Goal: Information Seeking & Learning: Find specific fact

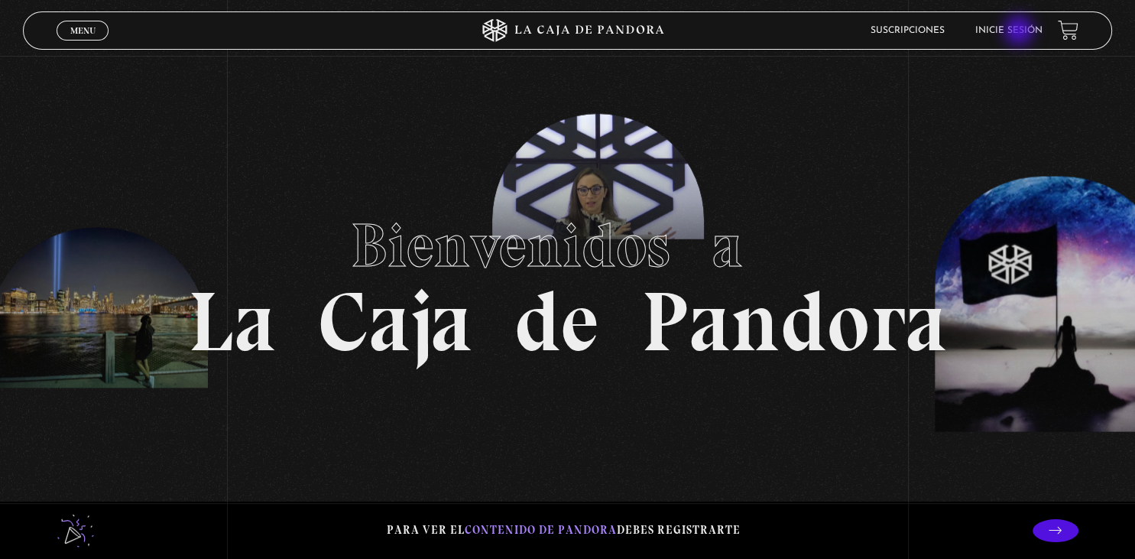
click at [1020, 32] on link "Inicie sesión" at bounding box center [1008, 30] width 67 height 9
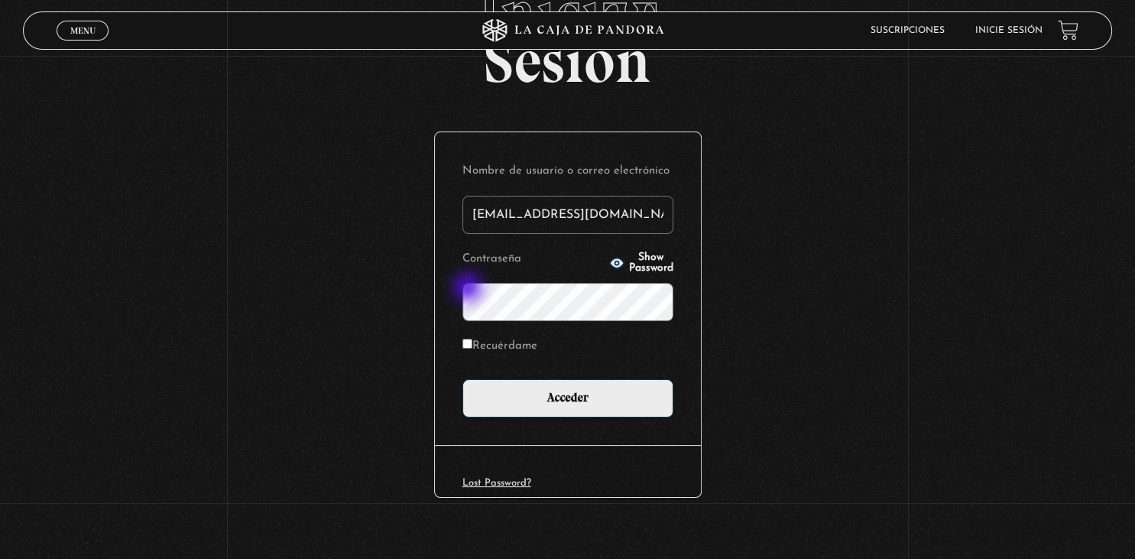
scroll to position [122, 0]
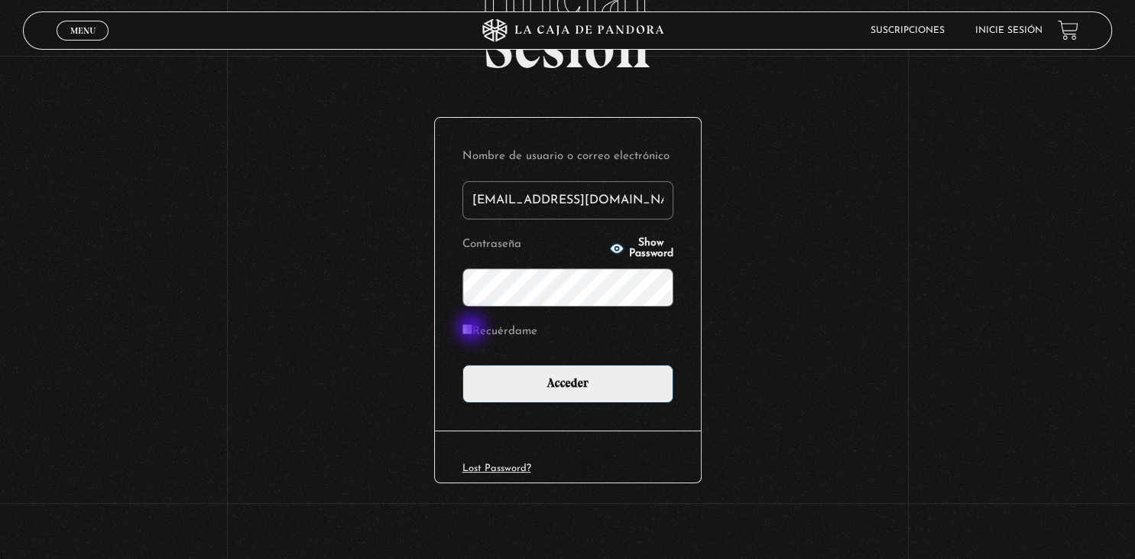
type input "amt1286@gmail.com"
click at [469, 329] on input "Recuérdame" at bounding box center [467, 329] width 10 height 10
checkbox input "true"
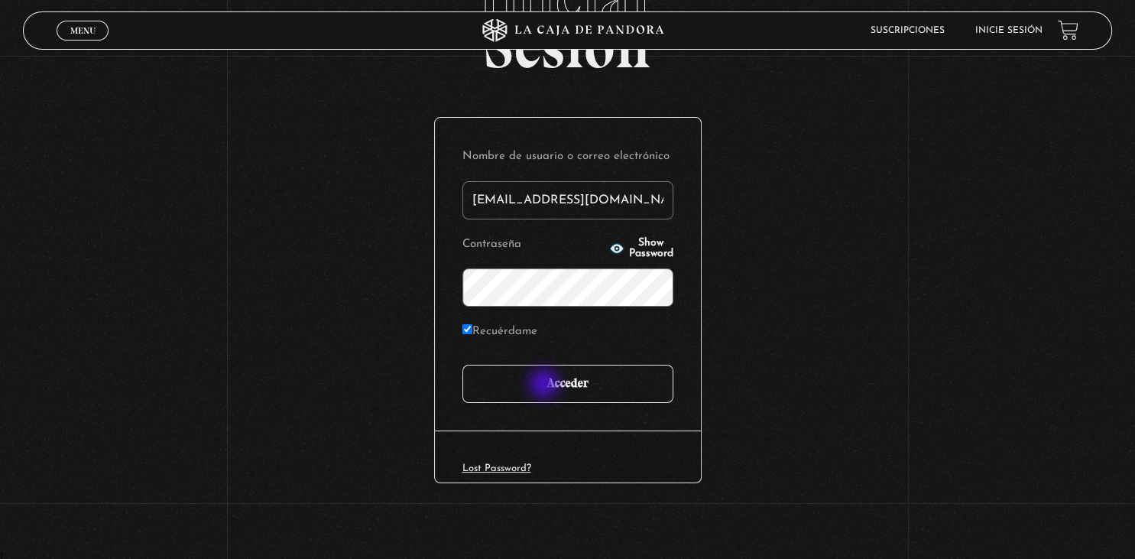
click at [546, 385] on input "Acceder" at bounding box center [567, 384] width 211 height 38
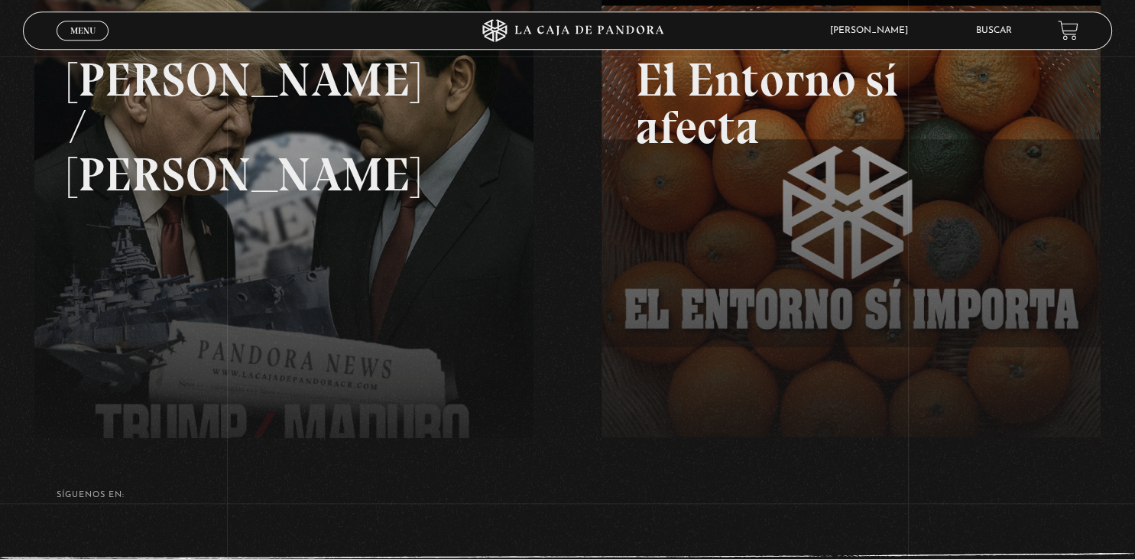
scroll to position [162, 0]
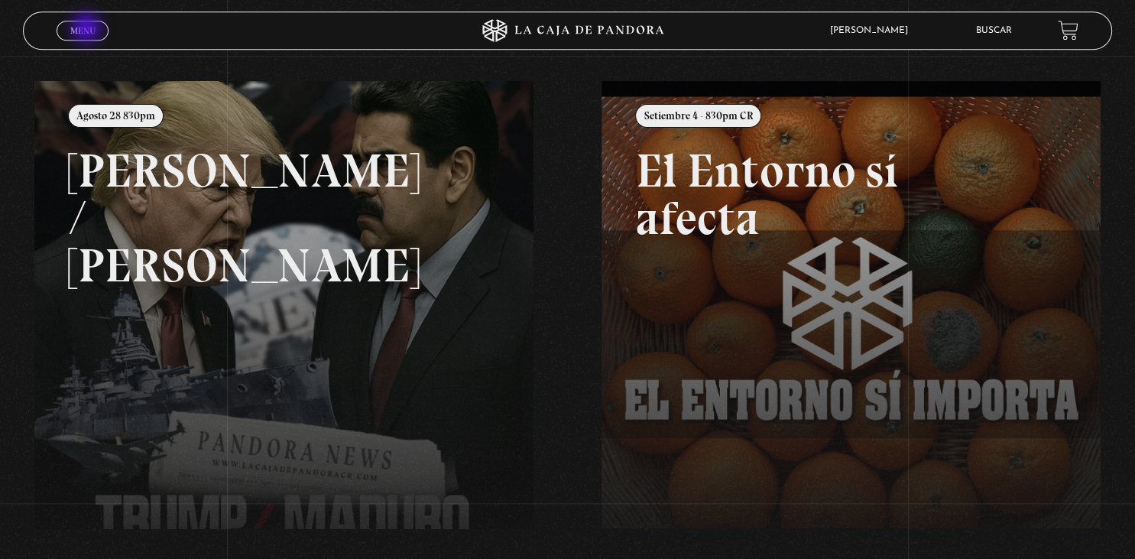
click at [88, 29] on span "Menu" at bounding box center [82, 30] width 25 height 9
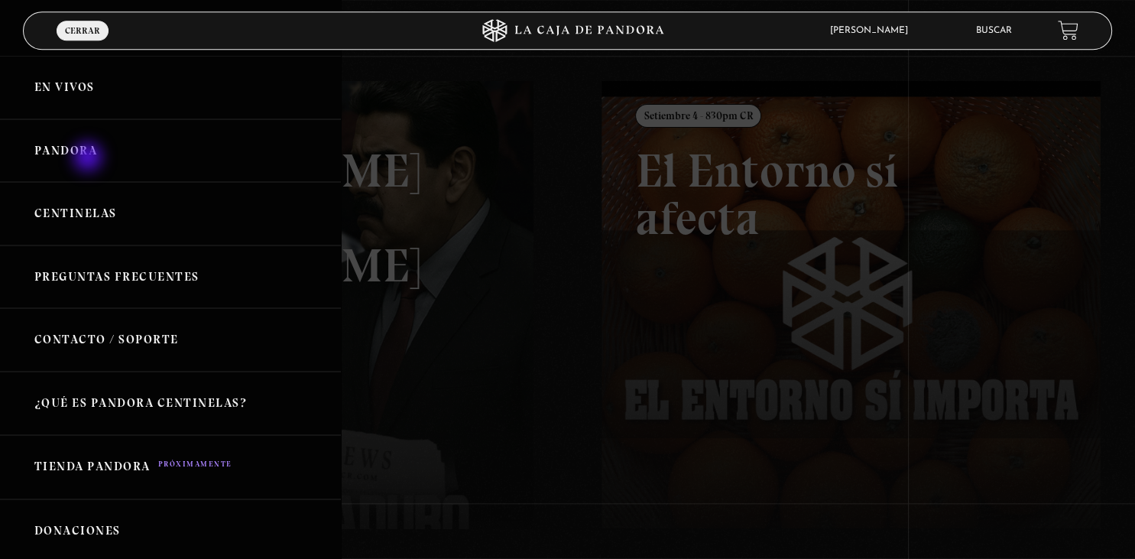
click at [89, 158] on link "Pandora" at bounding box center [170, 150] width 341 height 63
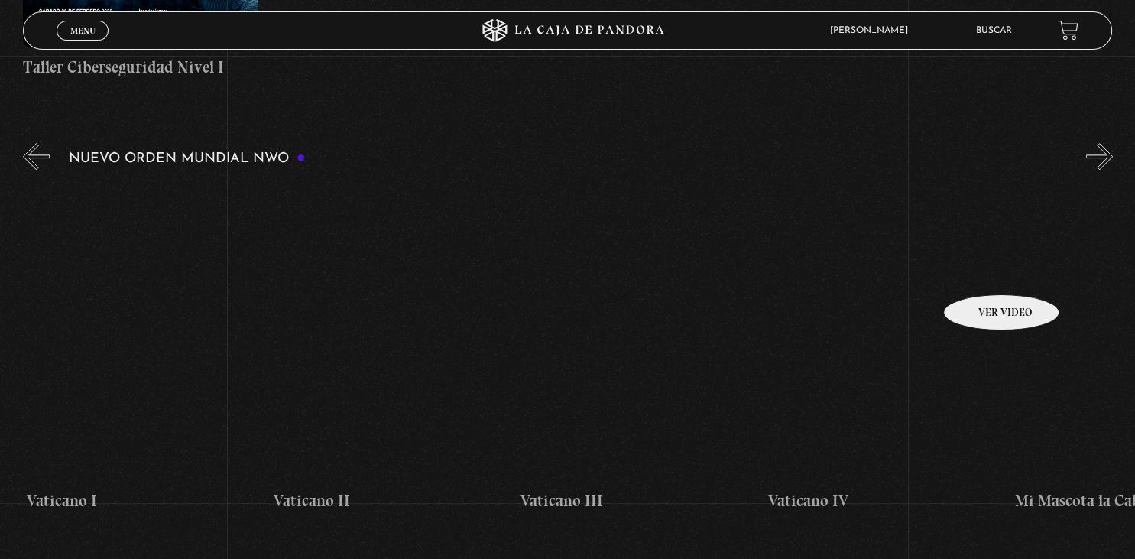
scroll to position [0, 15299]
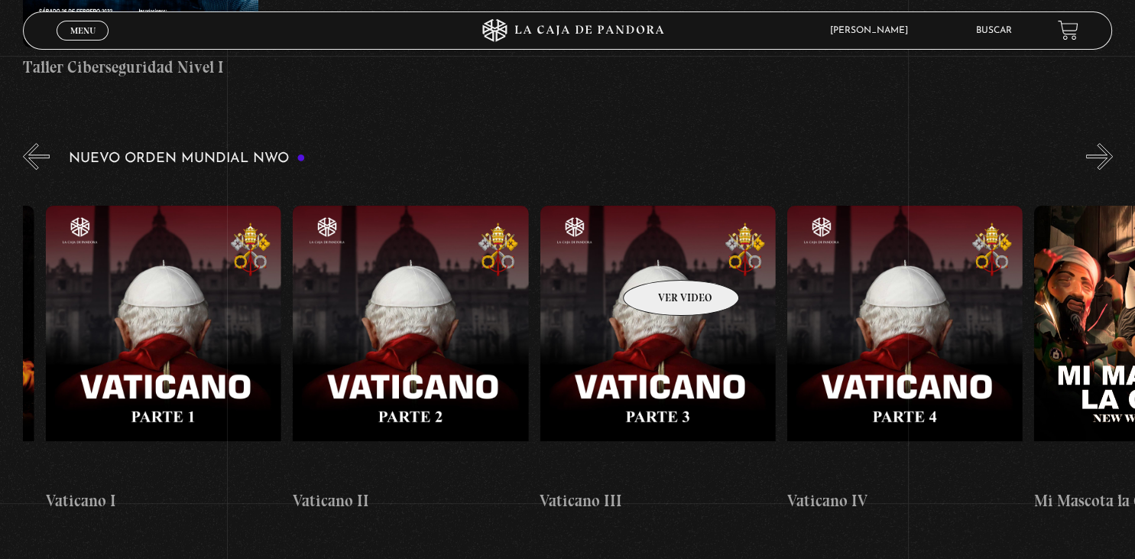
click at [661, 257] on figure at bounding box center [657, 343] width 235 height 275
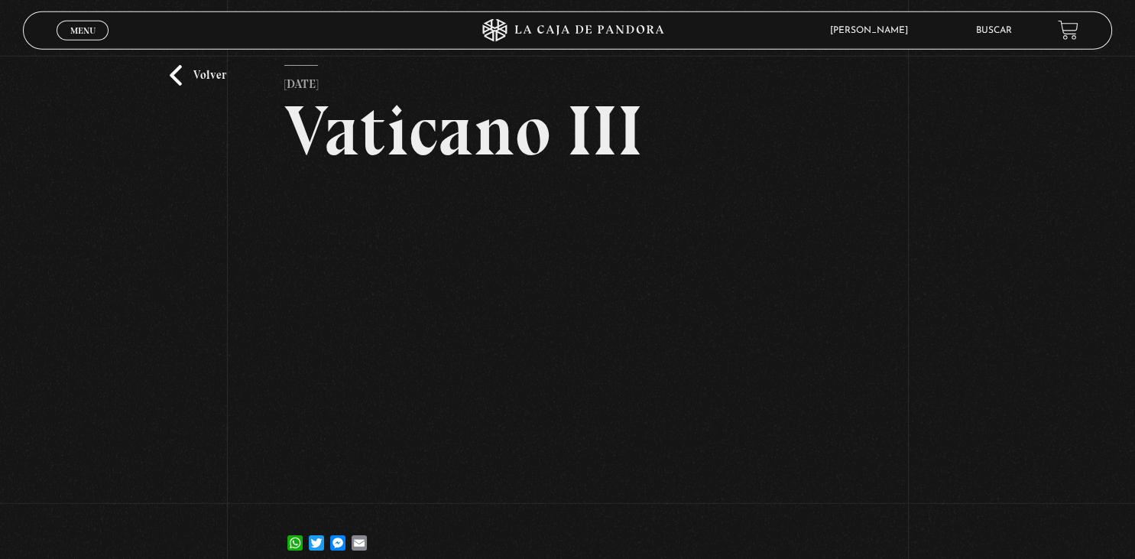
scroll to position [56, 0]
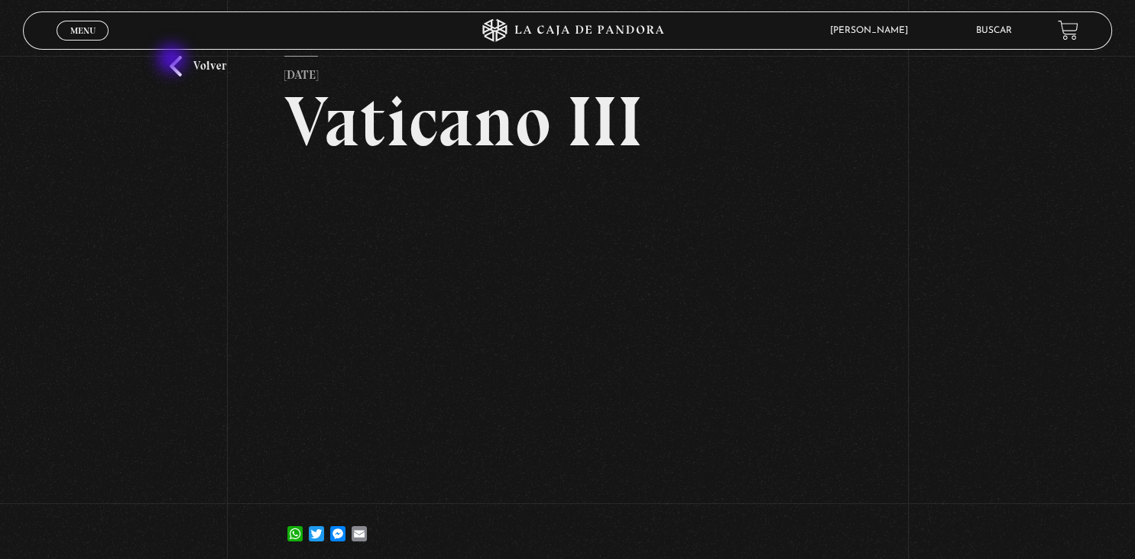
click at [173, 60] on link "Volver" at bounding box center [198, 66] width 57 height 21
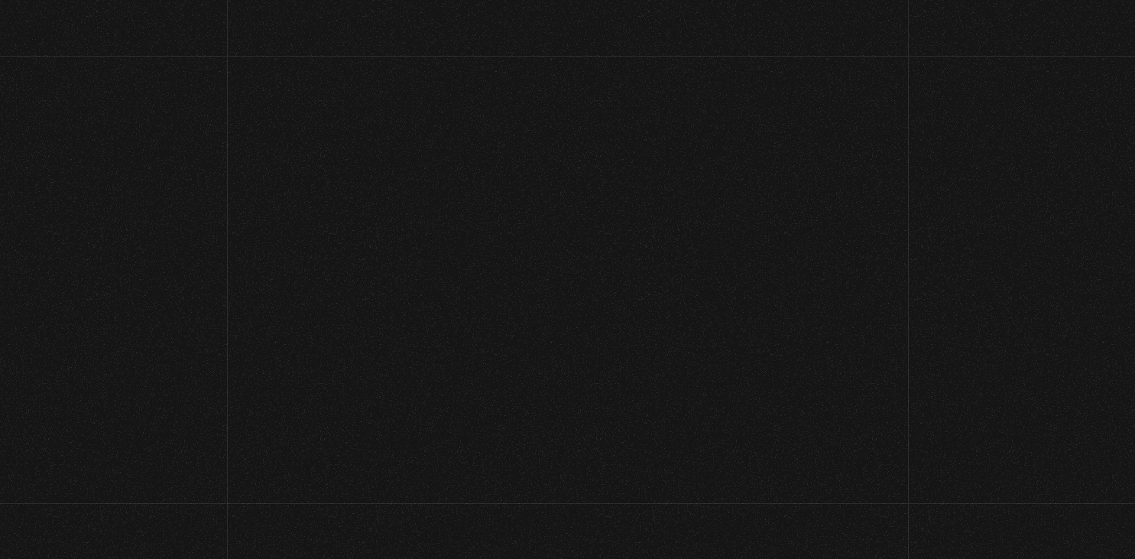
scroll to position [1030, 0]
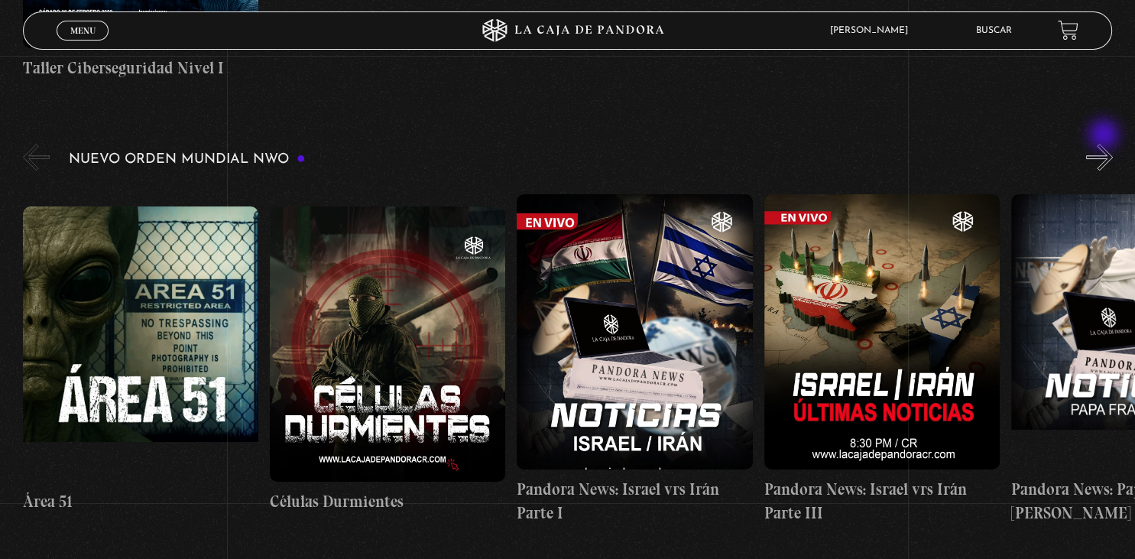
click at [1105, 144] on button "»" at bounding box center [1099, 157] width 27 height 27
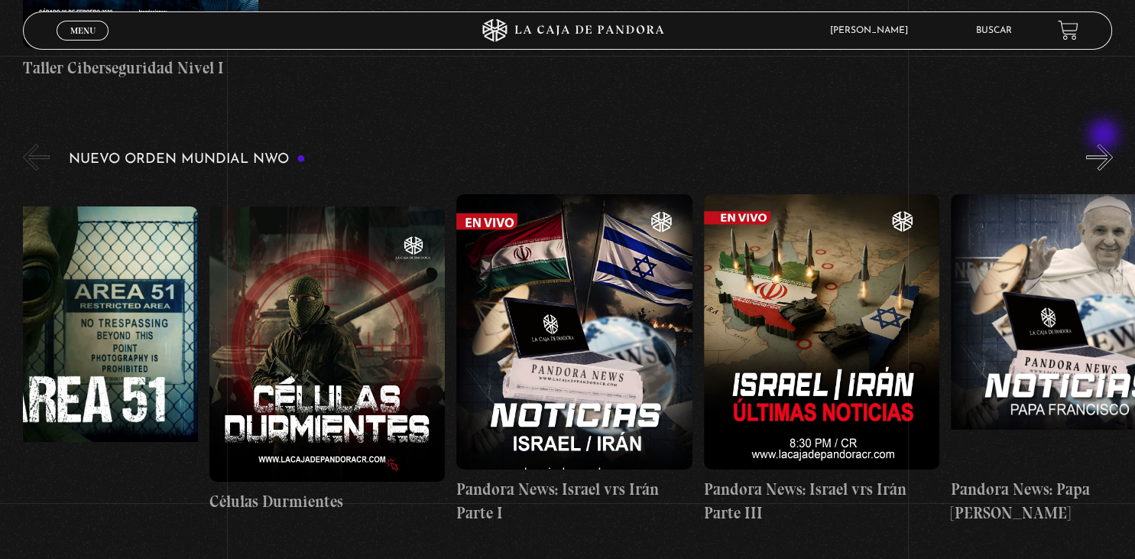
click at [1105, 144] on button "»" at bounding box center [1099, 157] width 27 height 27
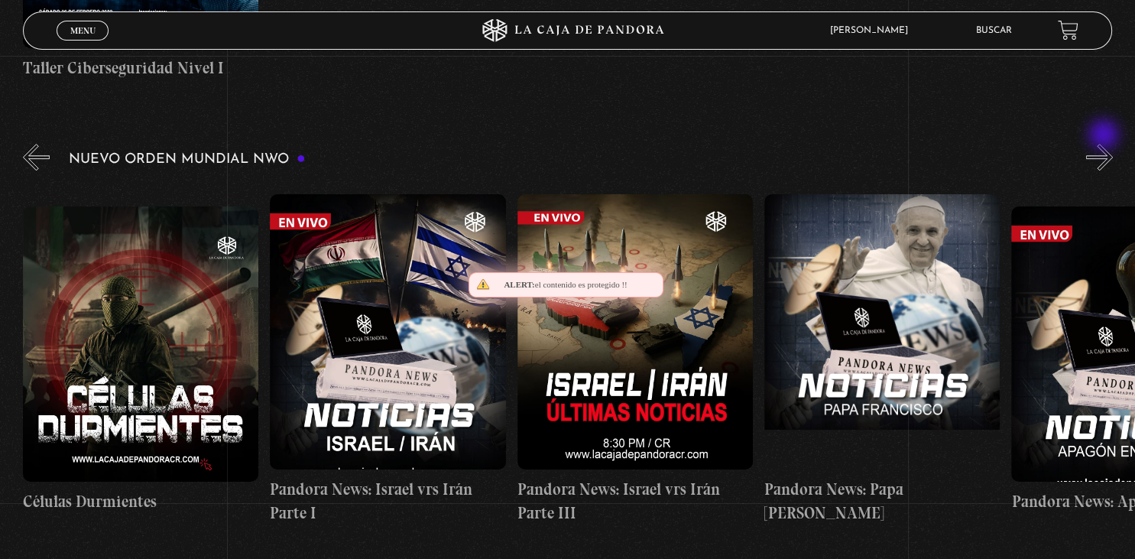
click at [1105, 144] on button "»" at bounding box center [1099, 157] width 27 height 27
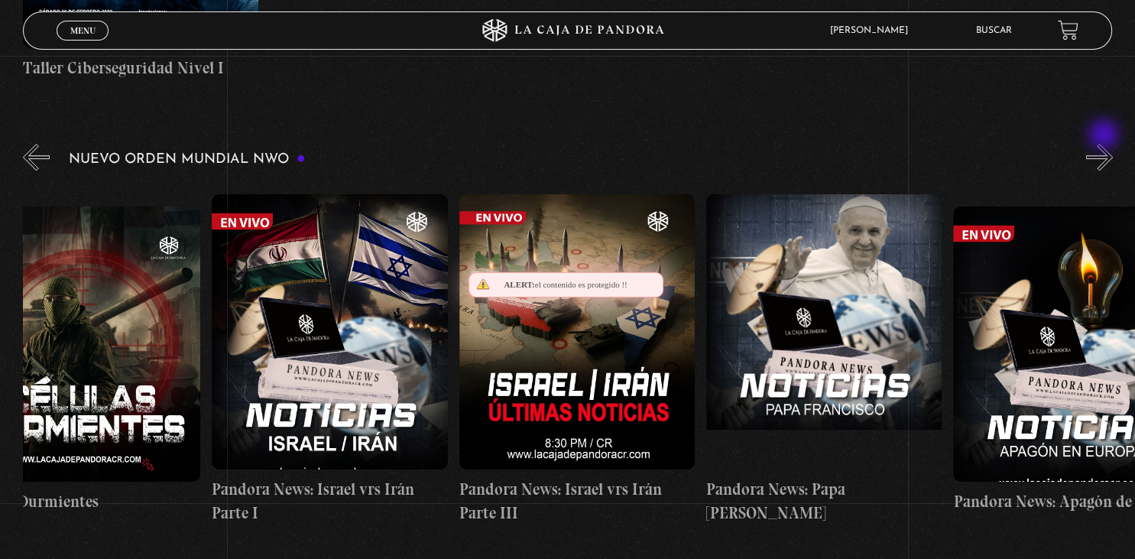
click at [1105, 144] on button "»" at bounding box center [1099, 157] width 27 height 27
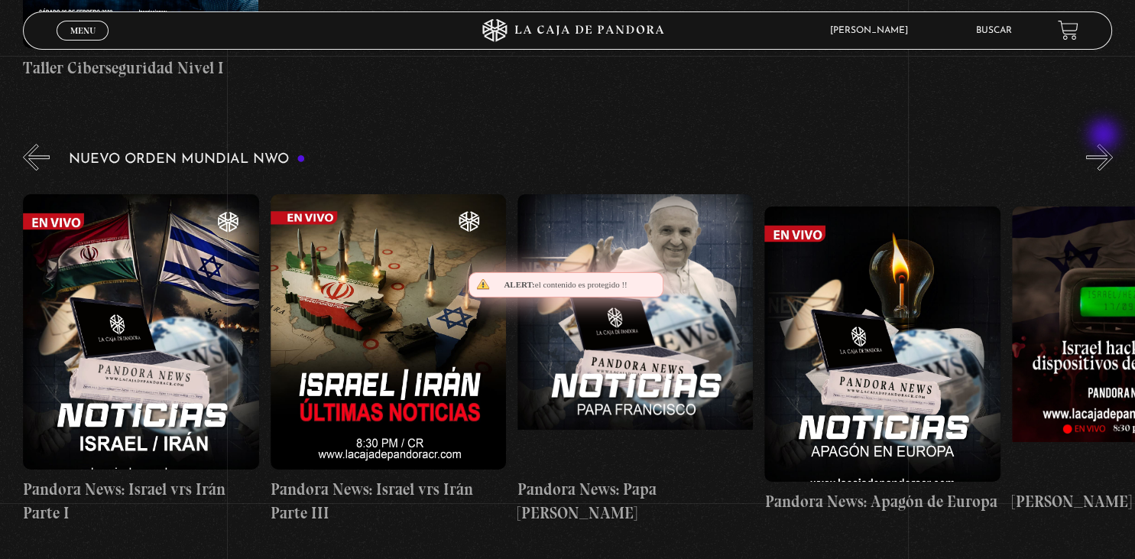
click at [1105, 144] on button "»" at bounding box center [1099, 157] width 27 height 27
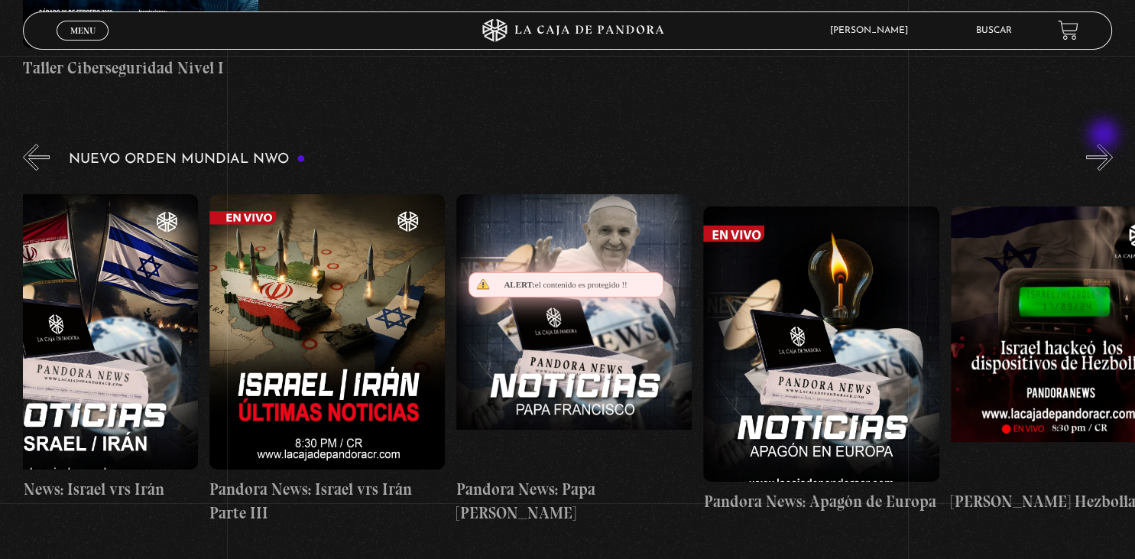
click at [1105, 144] on button "»" at bounding box center [1099, 157] width 27 height 27
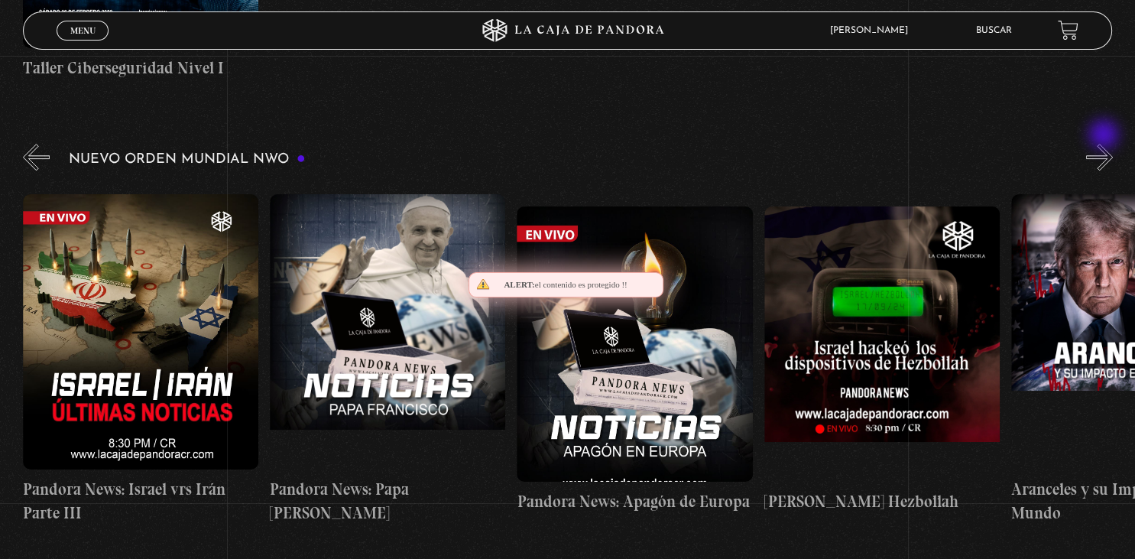
click at [1105, 144] on button "»" at bounding box center [1099, 157] width 27 height 27
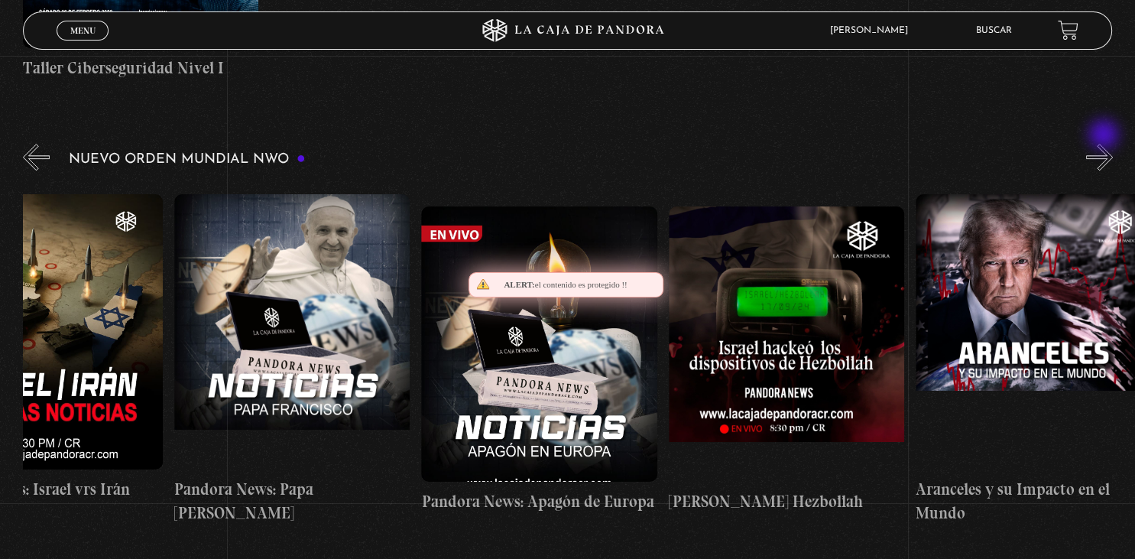
click at [1105, 144] on button "»" at bounding box center [1099, 157] width 27 height 27
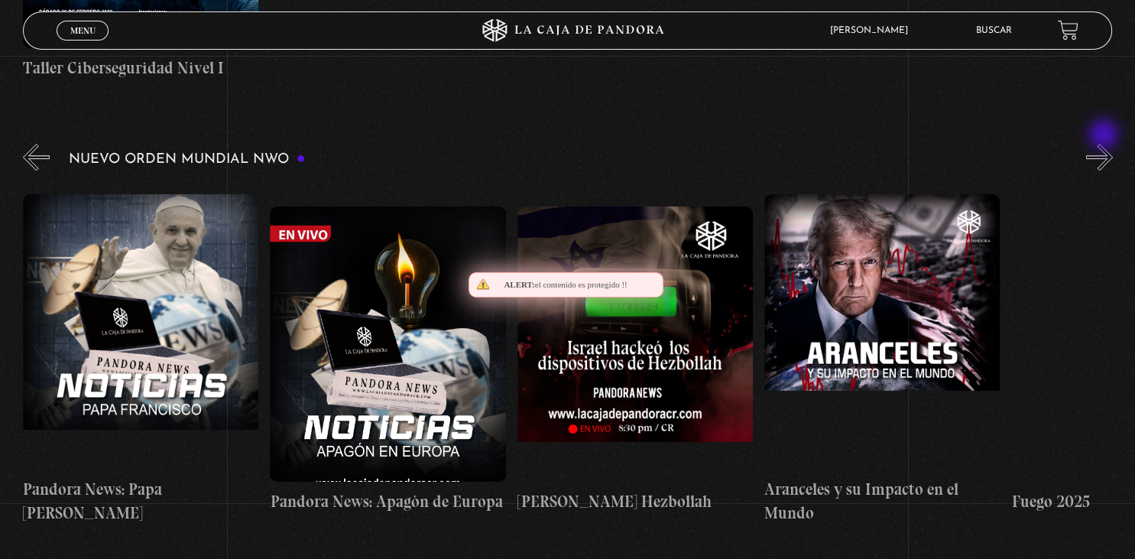
click at [1105, 144] on button "»" at bounding box center [1099, 157] width 27 height 27
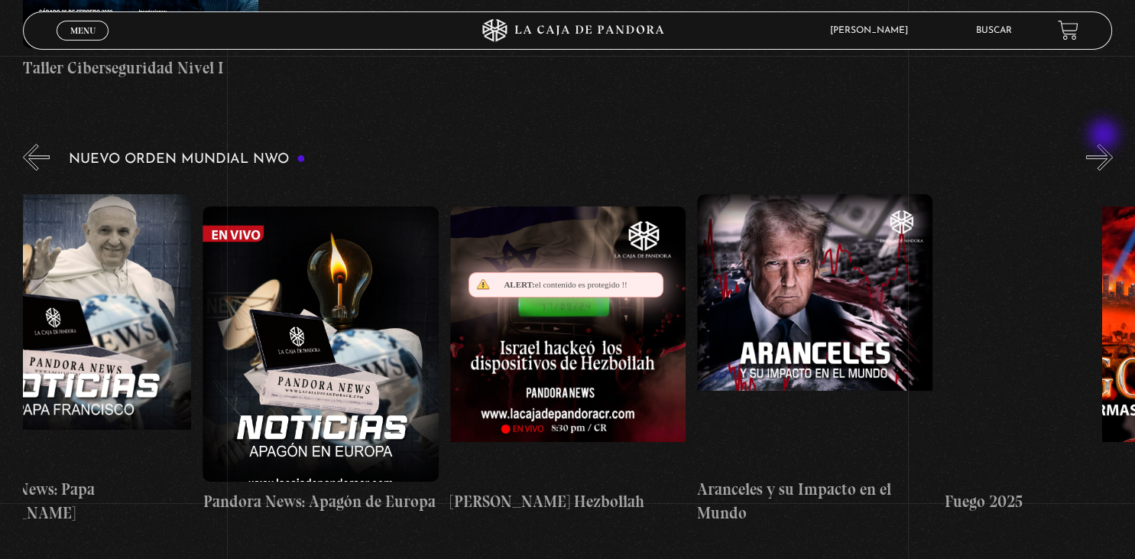
click at [1105, 144] on button "»" at bounding box center [1099, 157] width 27 height 27
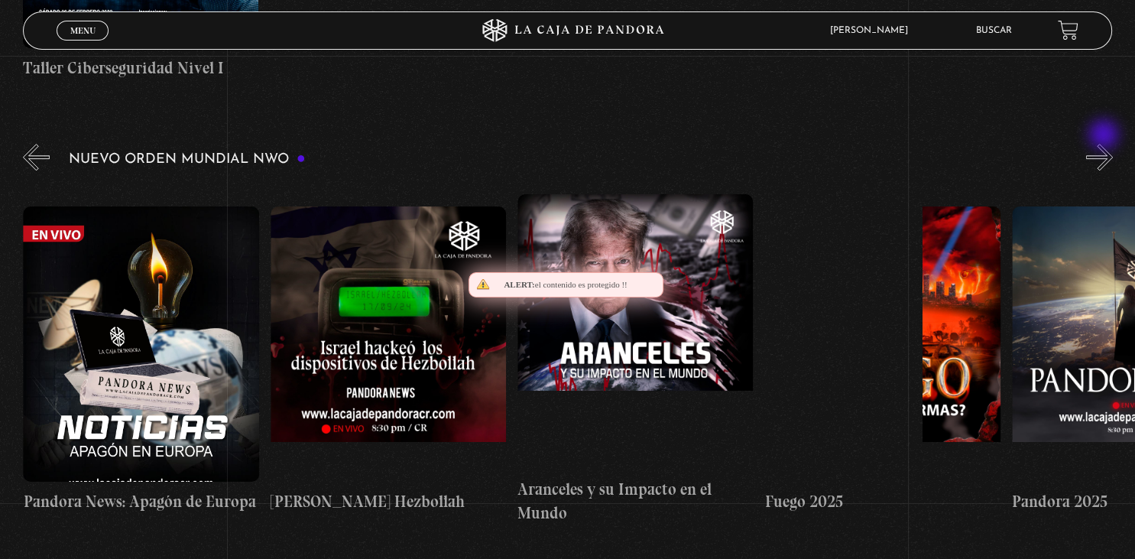
click at [1105, 144] on button "»" at bounding box center [1099, 157] width 27 height 27
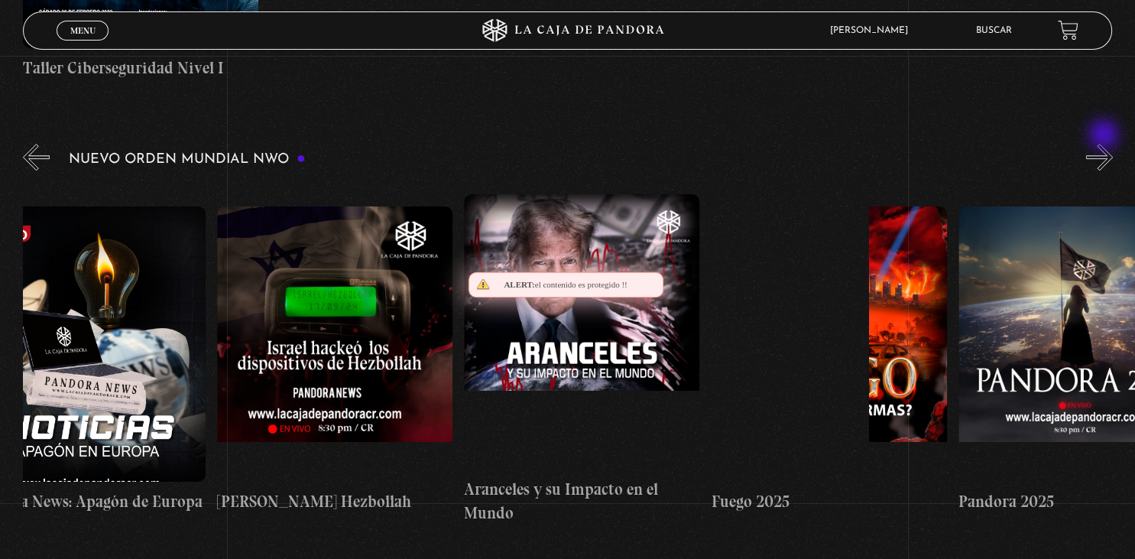
click at [1105, 144] on button "»" at bounding box center [1099, 157] width 27 height 27
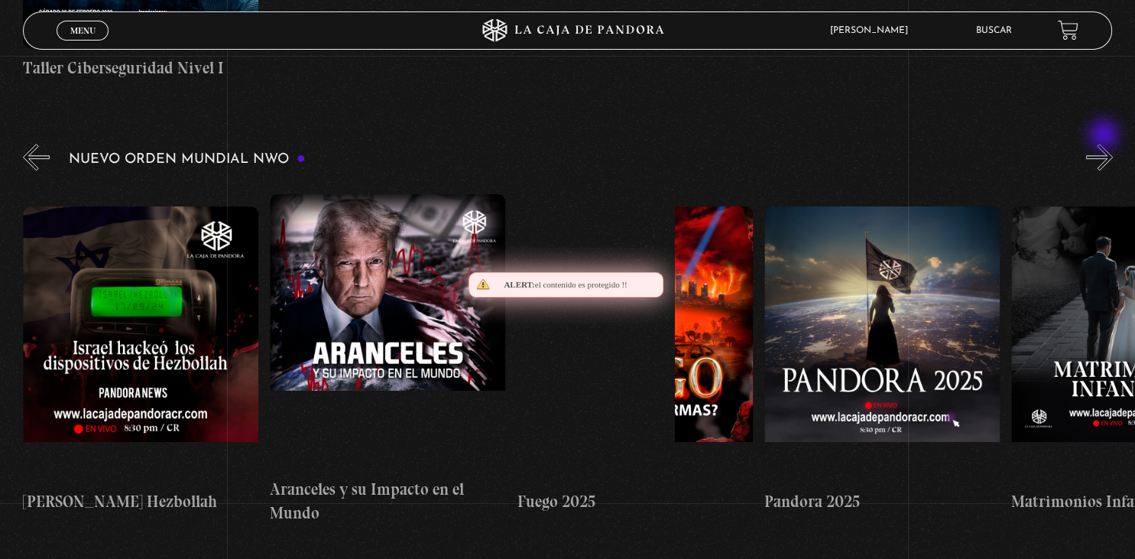
click at [1105, 144] on button "»" at bounding box center [1099, 157] width 27 height 27
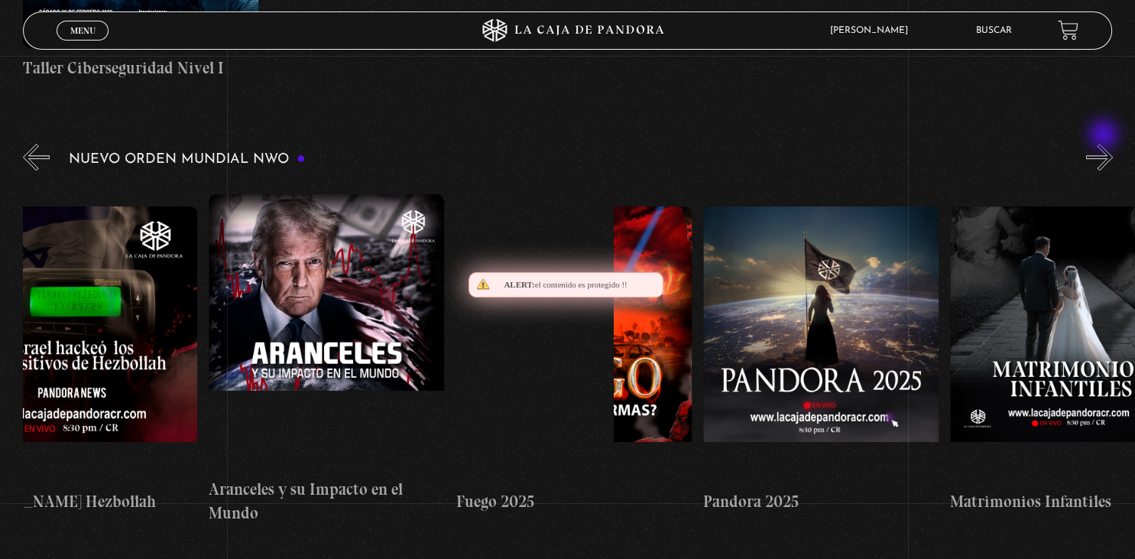
click at [1105, 144] on button "»" at bounding box center [1099, 157] width 27 height 27
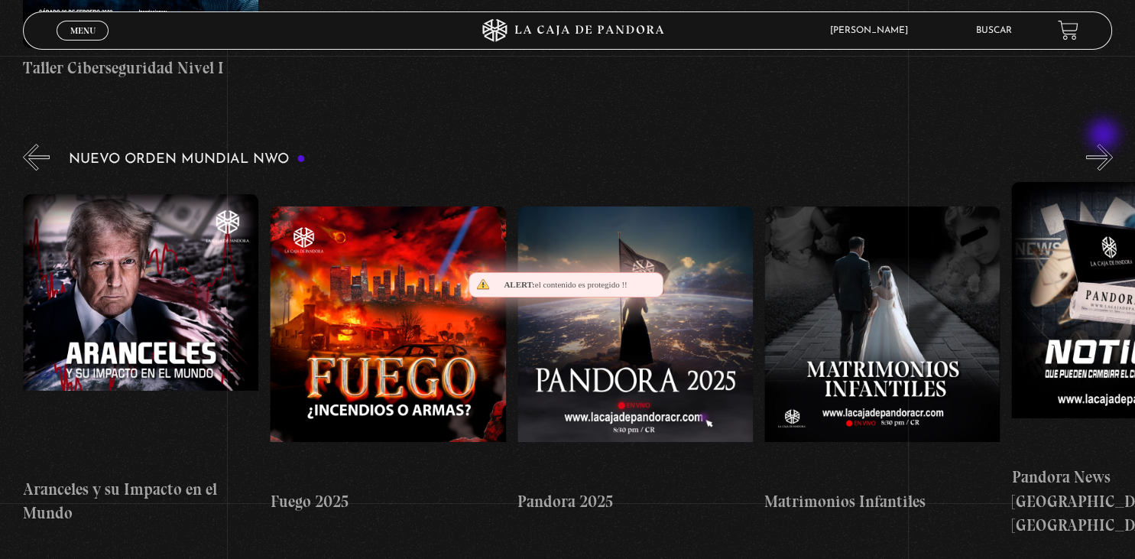
click at [1105, 144] on button "»" at bounding box center [1099, 157] width 27 height 27
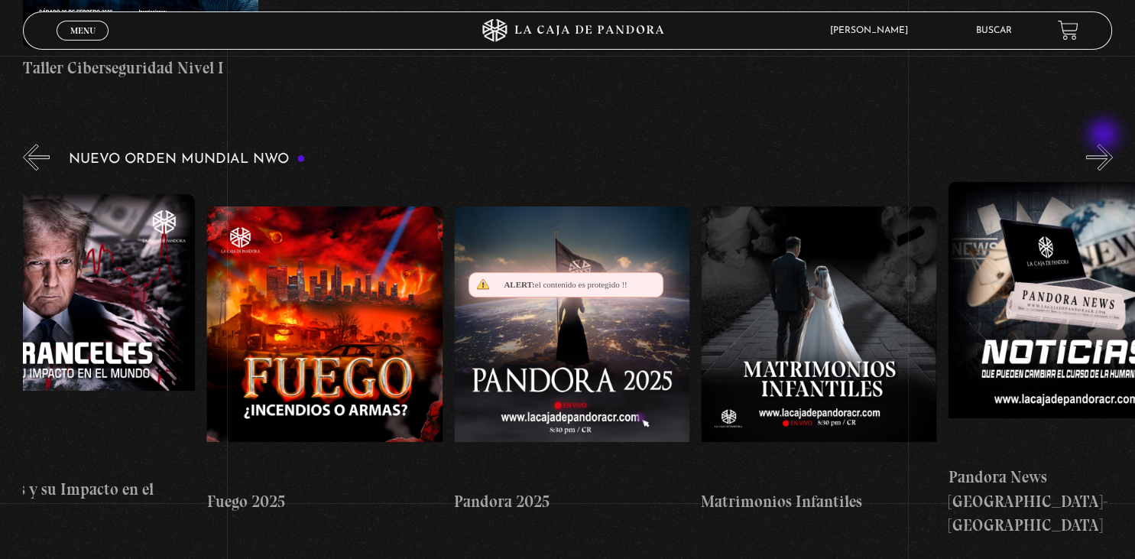
click at [1105, 144] on button "»" at bounding box center [1099, 157] width 27 height 27
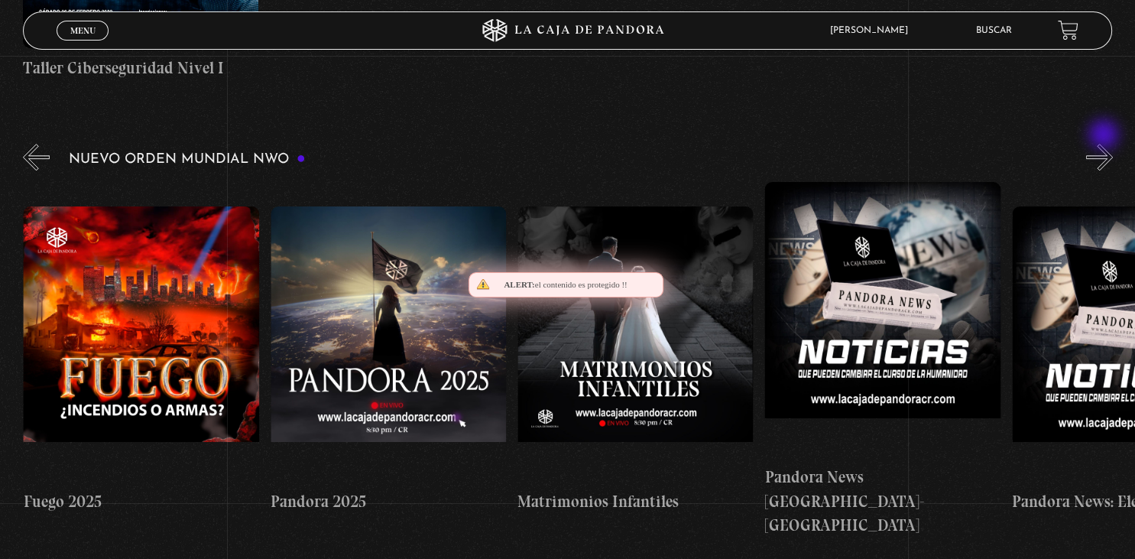
click at [1105, 144] on button "»" at bounding box center [1099, 157] width 27 height 27
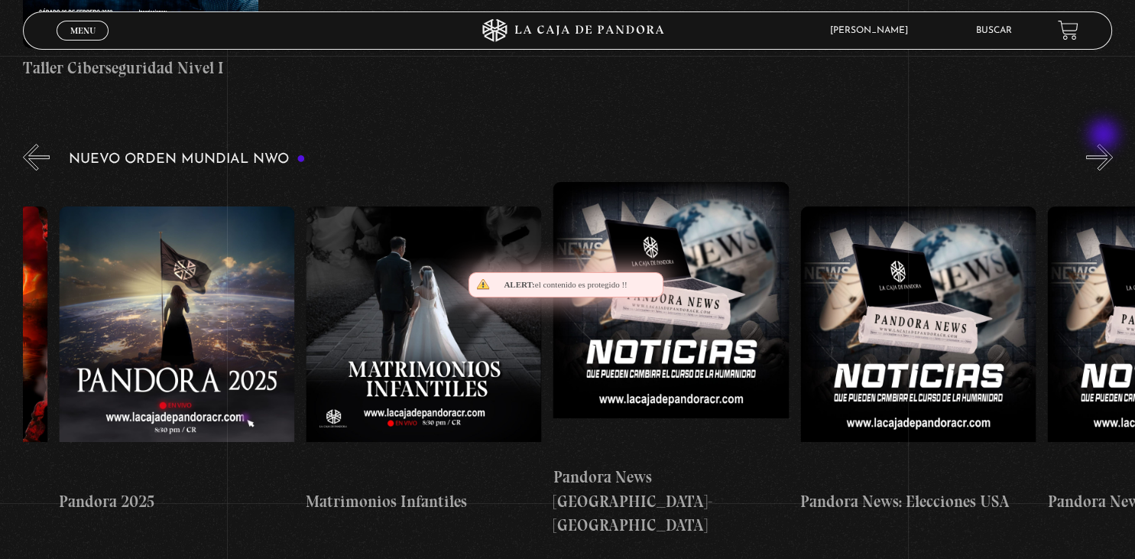
click at [1105, 144] on button "»" at bounding box center [1099, 157] width 27 height 27
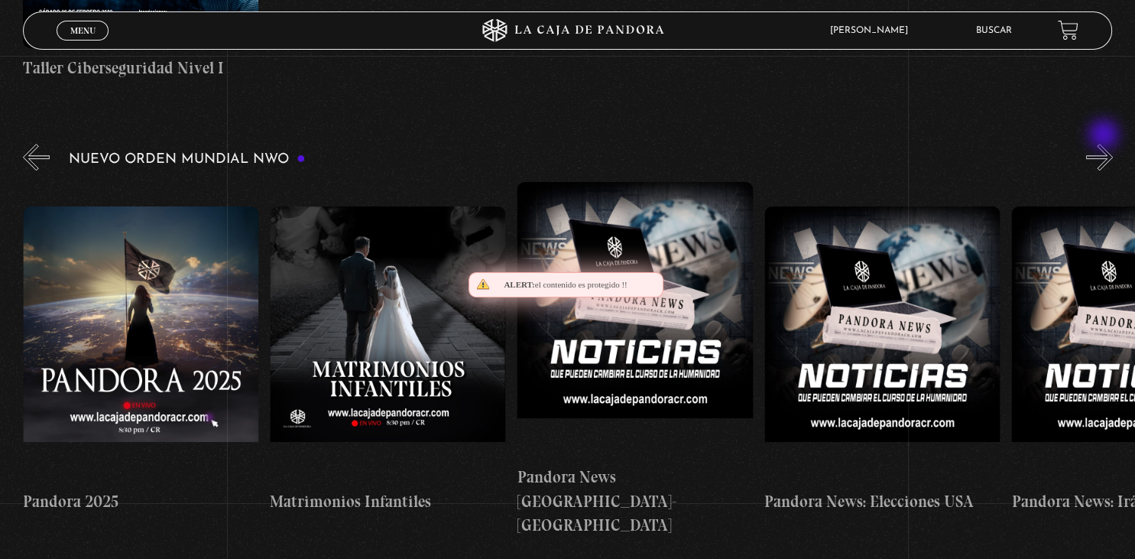
click at [1105, 144] on button "»" at bounding box center [1099, 157] width 27 height 27
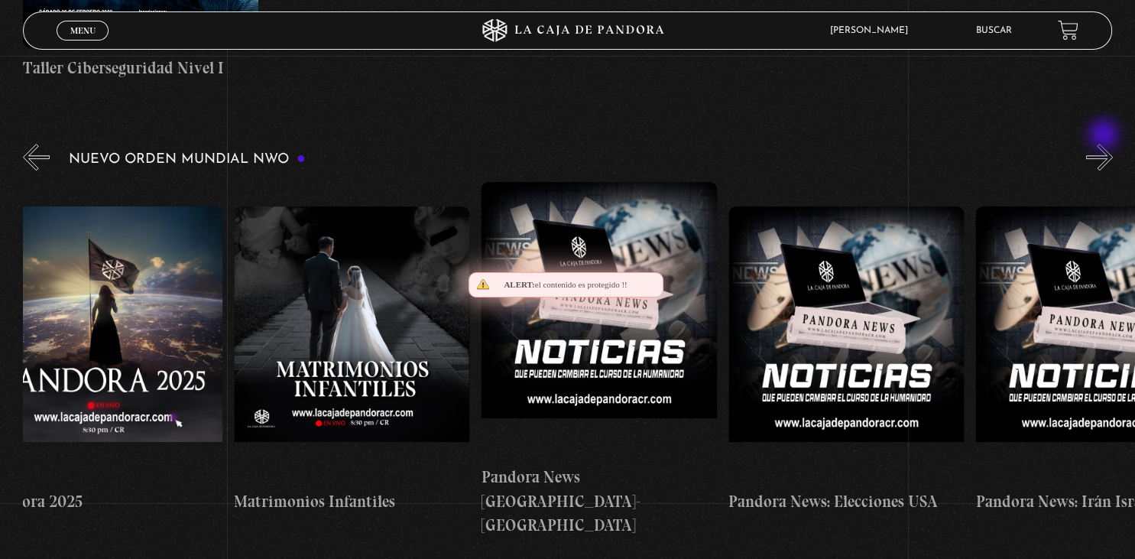
click at [1105, 144] on button "»" at bounding box center [1099, 157] width 27 height 27
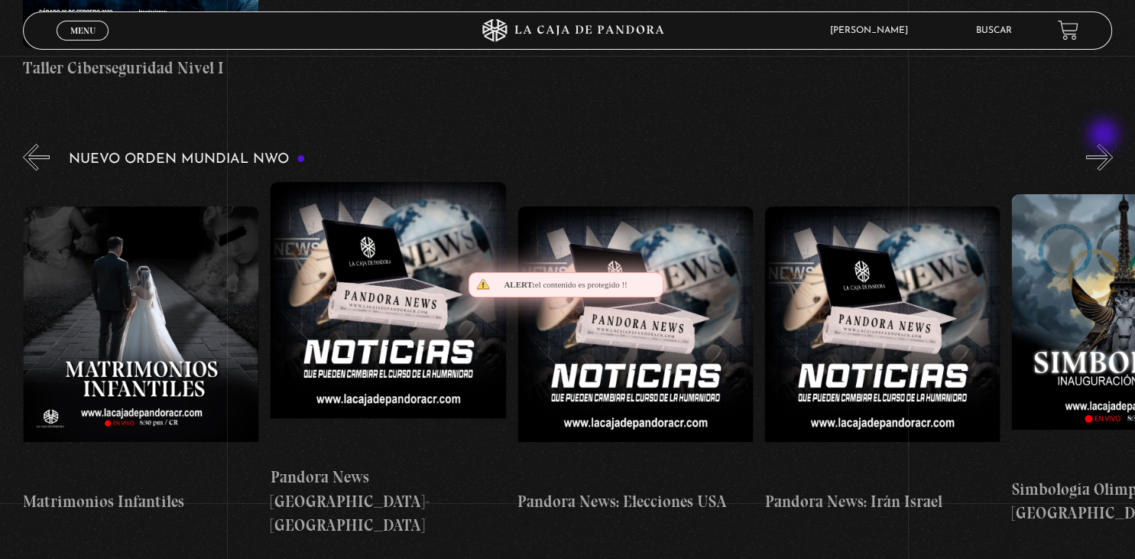
click at [1105, 144] on button "»" at bounding box center [1099, 157] width 27 height 27
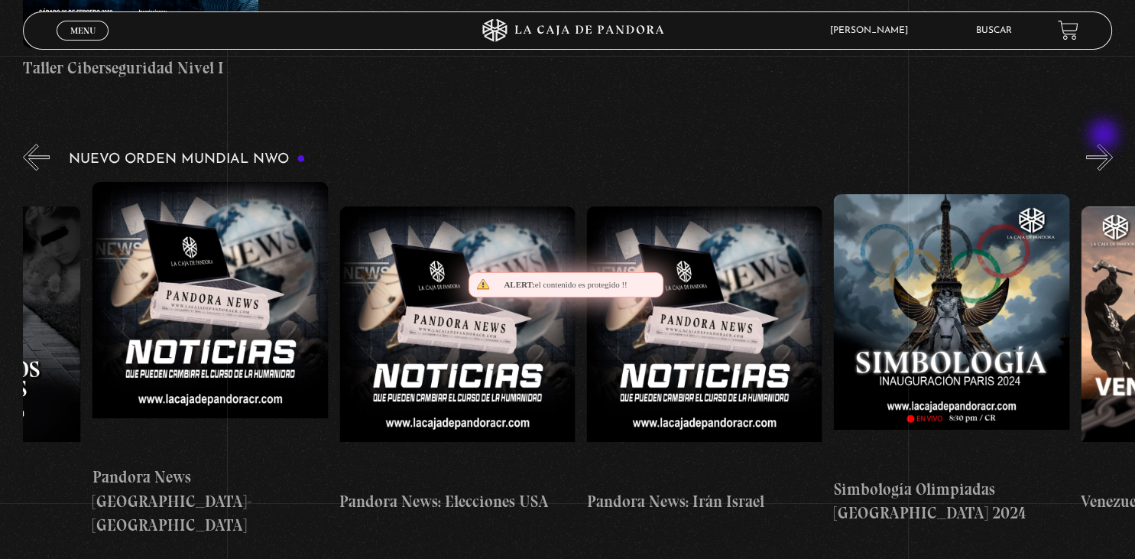
click at [1105, 144] on button "»" at bounding box center [1099, 157] width 27 height 27
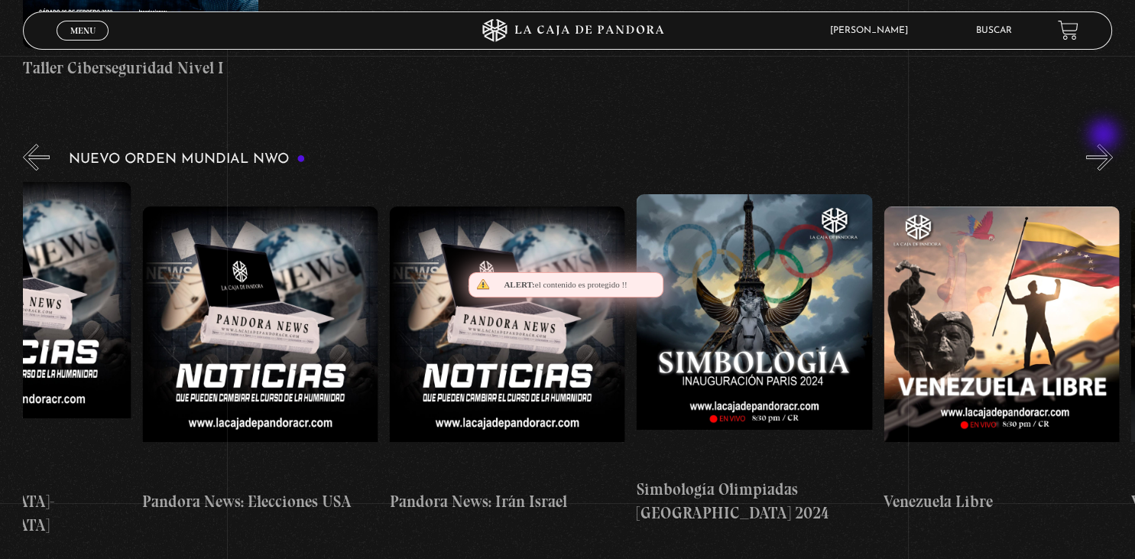
click at [1105, 144] on button "»" at bounding box center [1099, 157] width 27 height 27
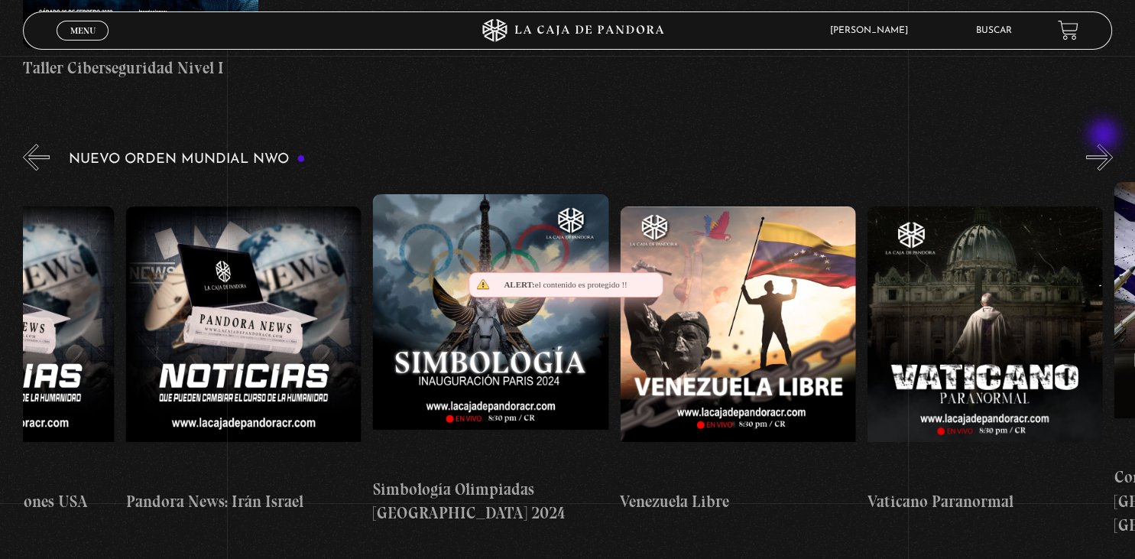
click at [1105, 144] on button "»" at bounding box center [1099, 157] width 27 height 27
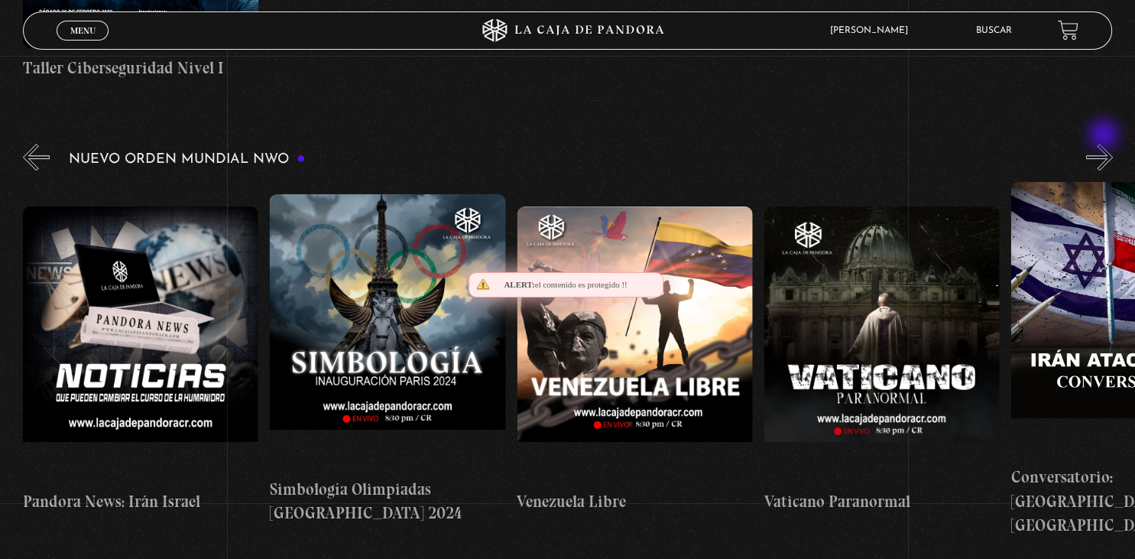
click at [1105, 144] on button "»" at bounding box center [1099, 157] width 27 height 27
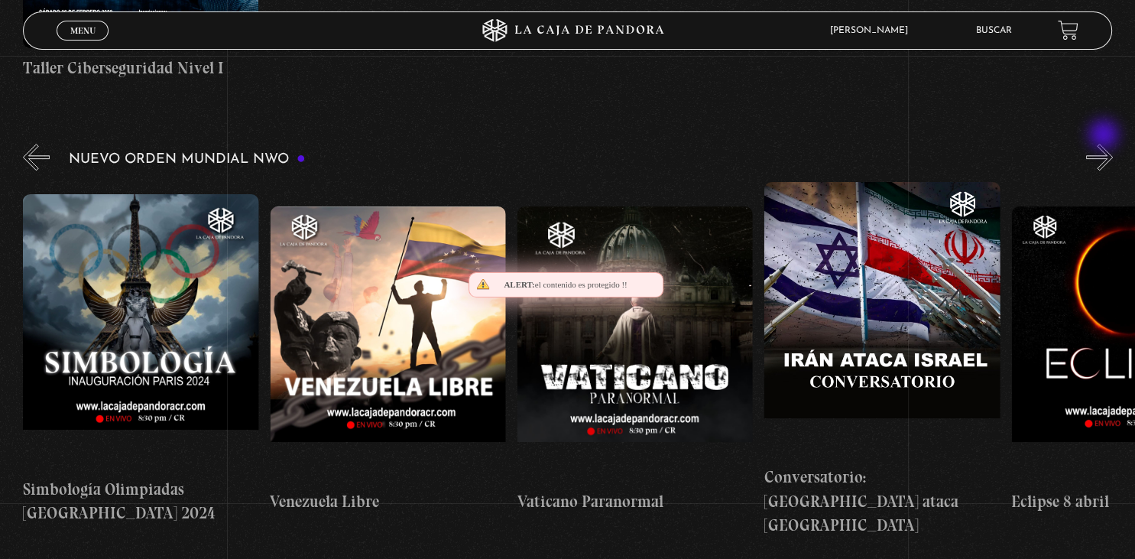
click at [1105, 144] on button "»" at bounding box center [1099, 157] width 27 height 27
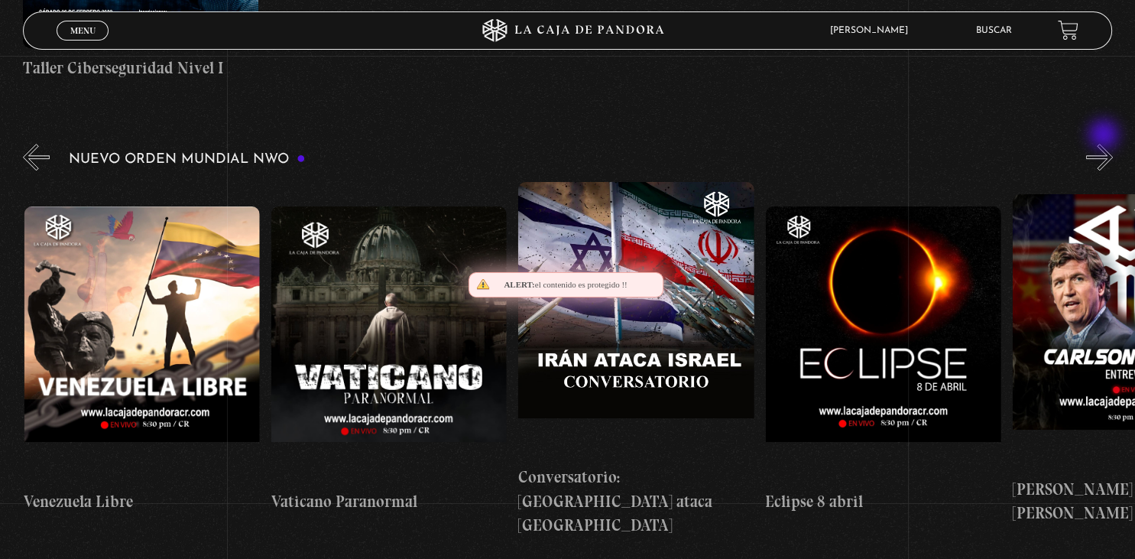
click at [1105, 144] on button "»" at bounding box center [1099, 157] width 27 height 27
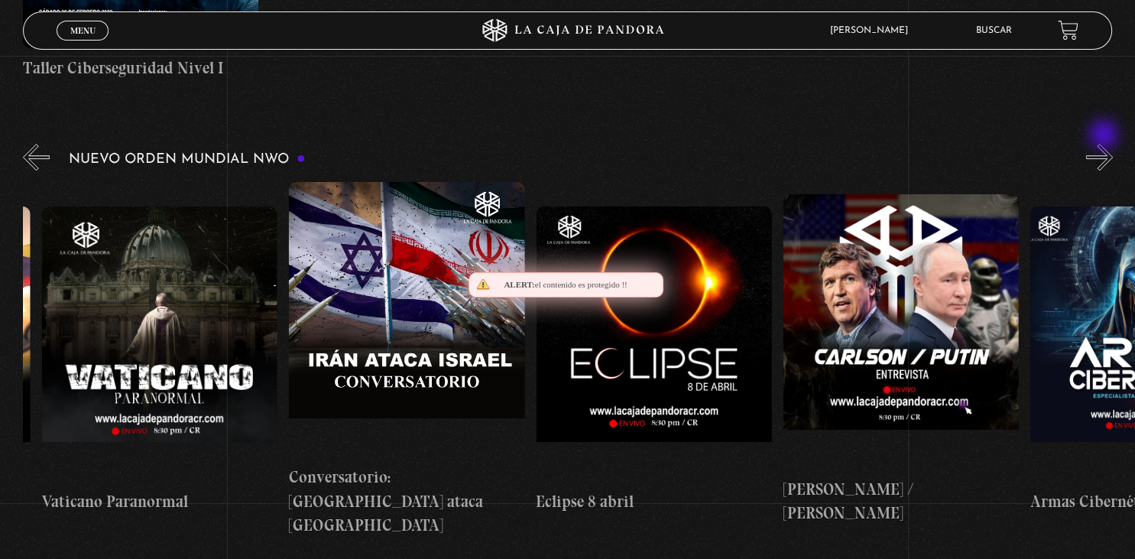
click at [1105, 144] on button "»" at bounding box center [1099, 157] width 27 height 27
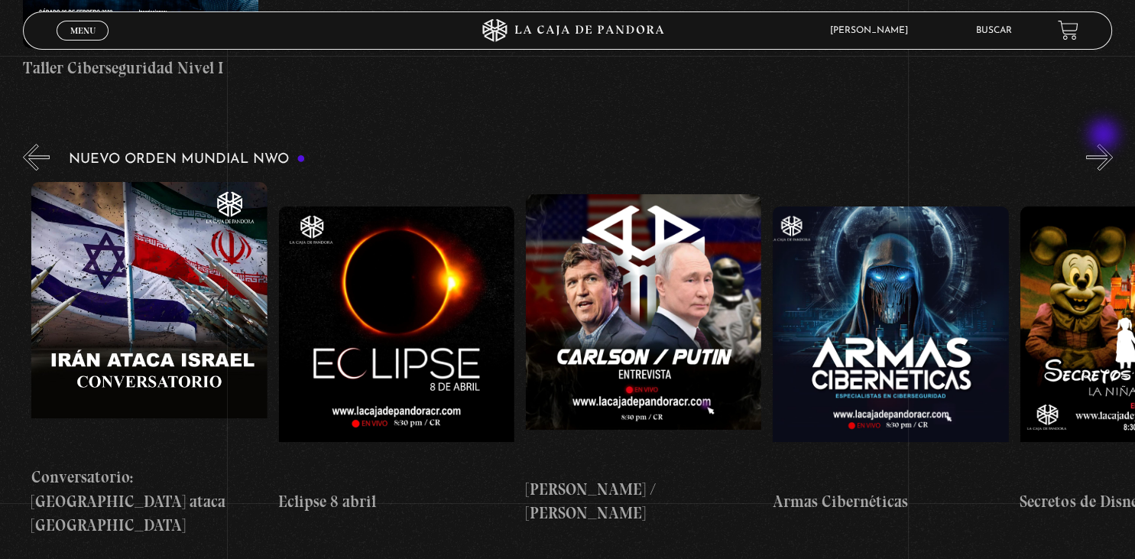
click at [1105, 144] on button "»" at bounding box center [1099, 157] width 27 height 27
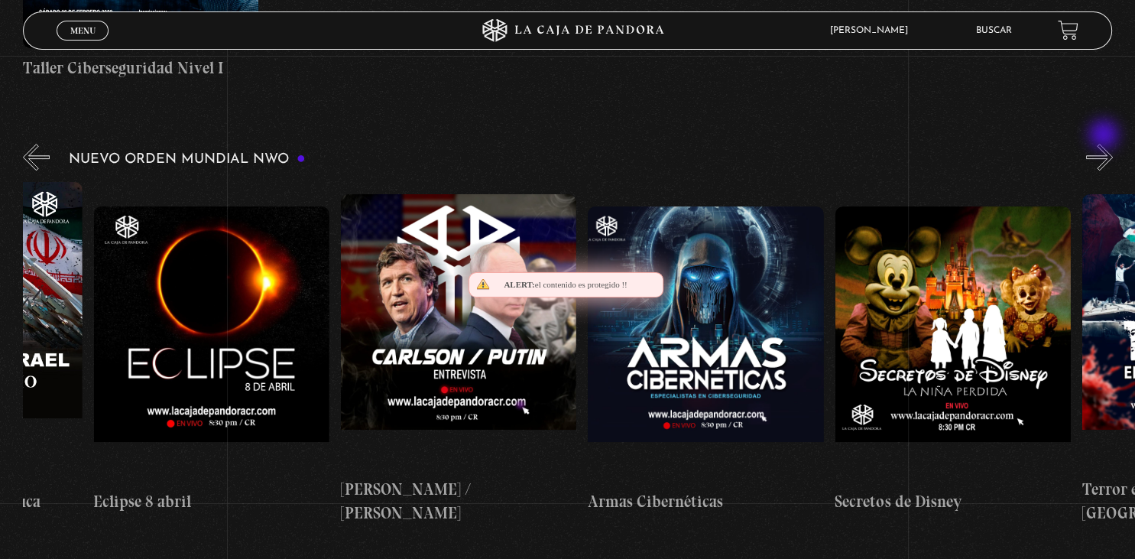
click at [1105, 144] on button "»" at bounding box center [1099, 157] width 27 height 27
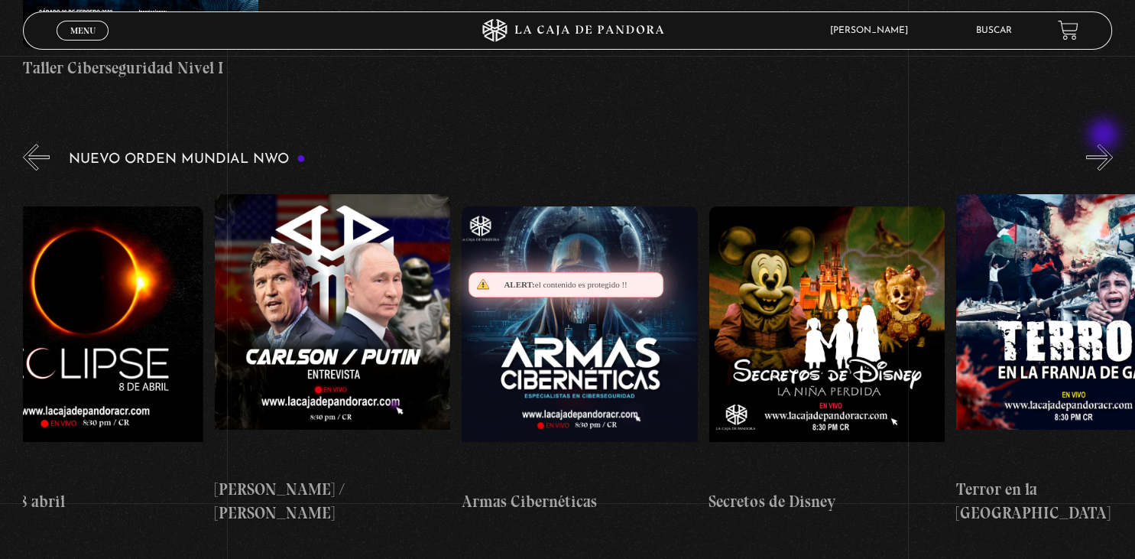
click at [1105, 144] on button "»" at bounding box center [1099, 157] width 27 height 27
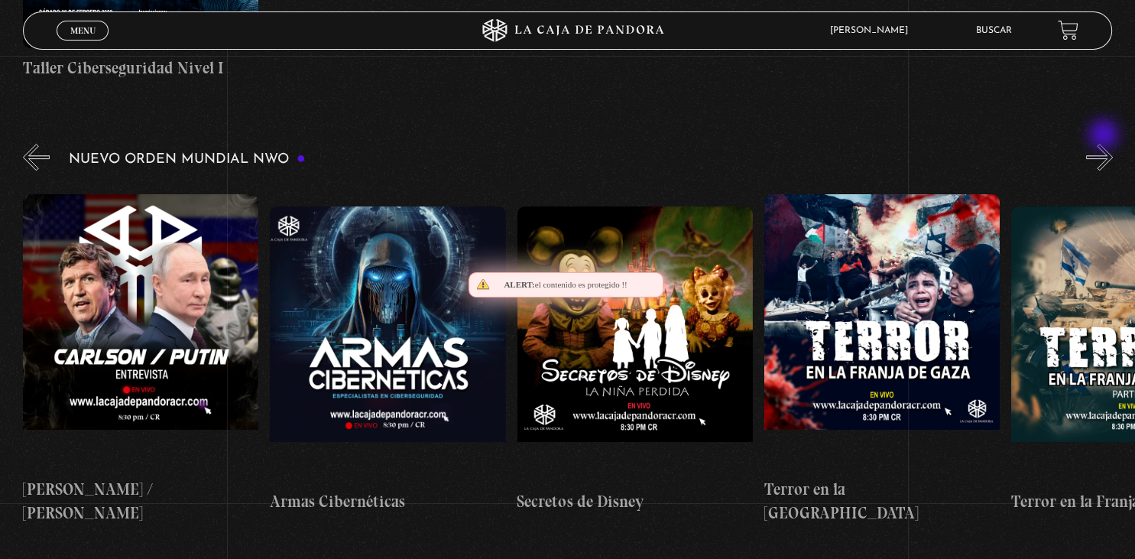
click at [1105, 144] on button "»" at bounding box center [1099, 157] width 27 height 27
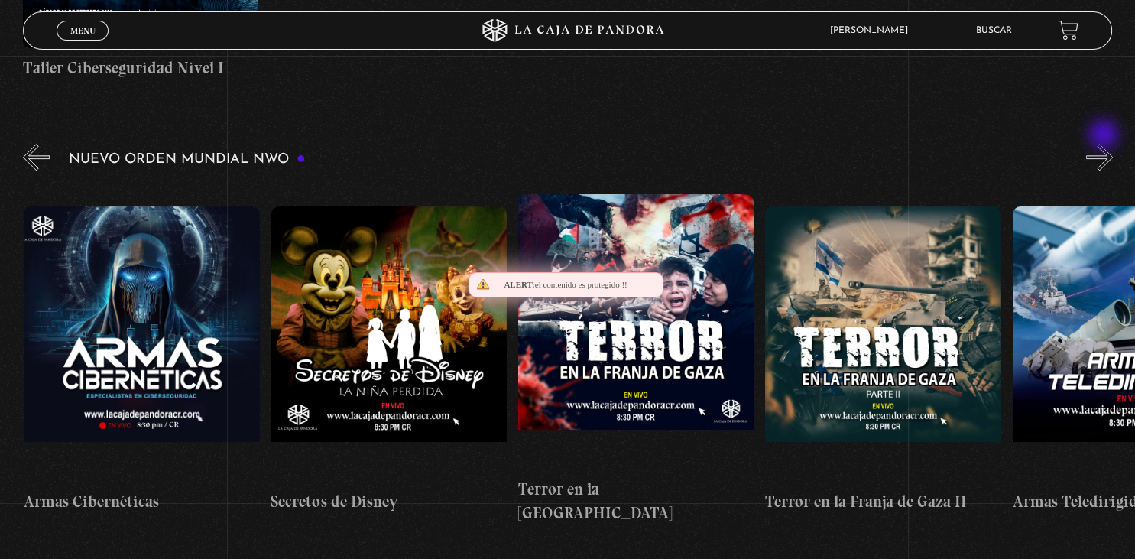
click at [1105, 144] on button "»" at bounding box center [1099, 157] width 27 height 27
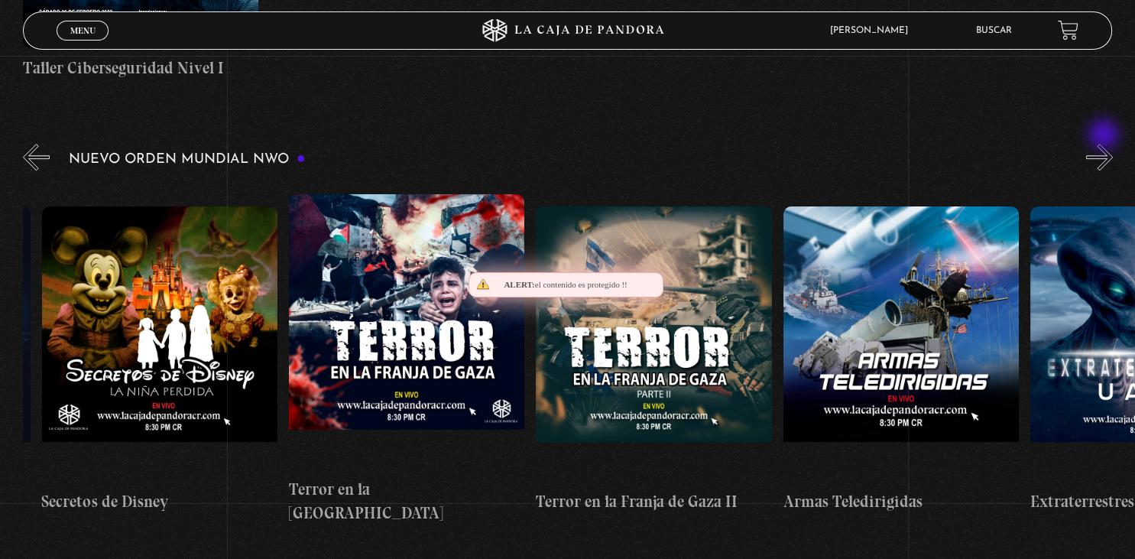
click at [1105, 144] on button "»" at bounding box center [1099, 157] width 27 height 27
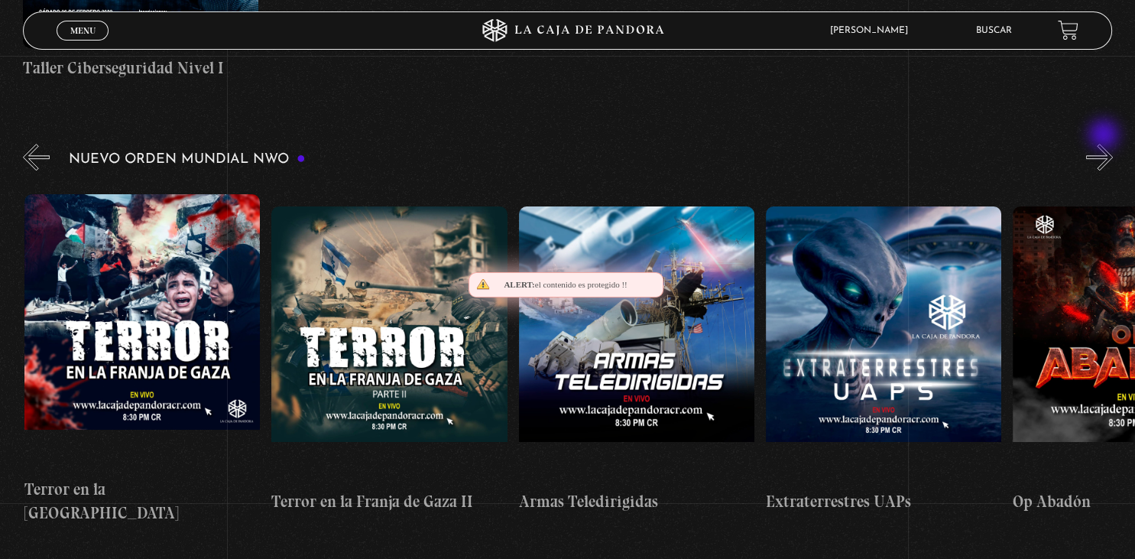
click at [1105, 144] on button "»" at bounding box center [1099, 157] width 27 height 27
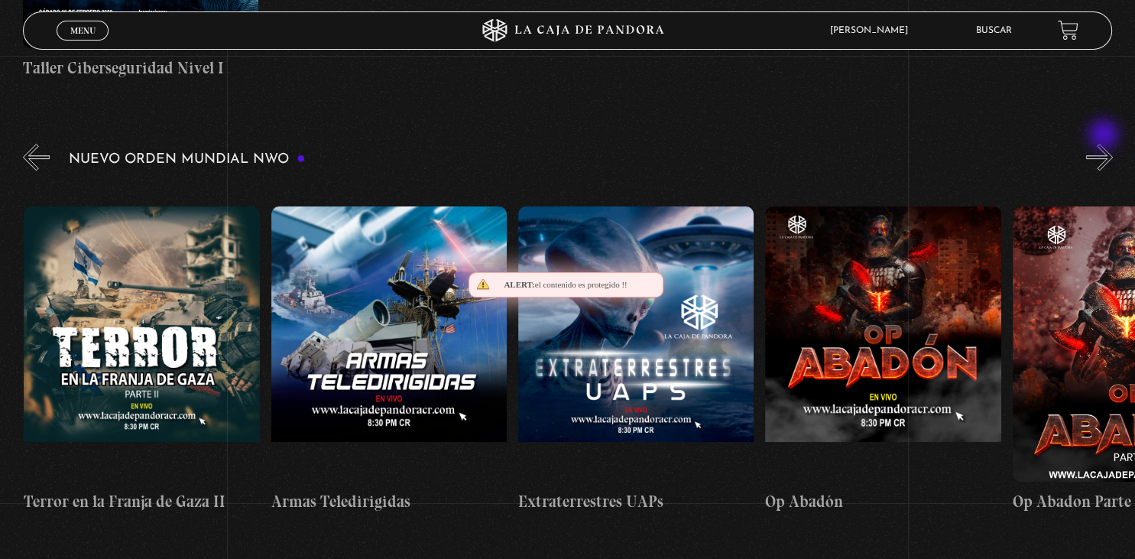
click at [1105, 144] on button "»" at bounding box center [1099, 157] width 27 height 27
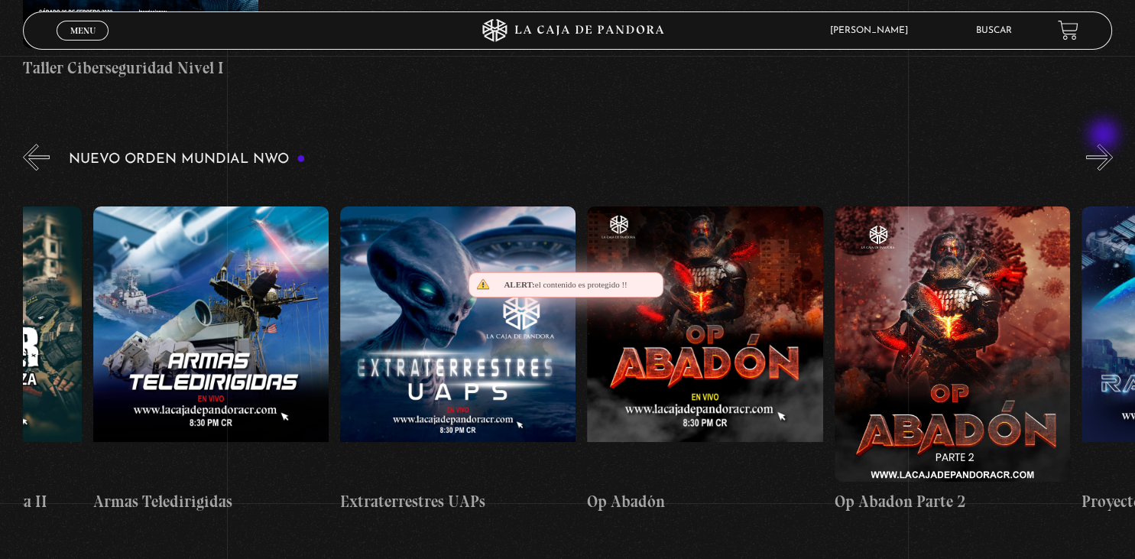
click at [1105, 144] on button "»" at bounding box center [1099, 157] width 27 height 27
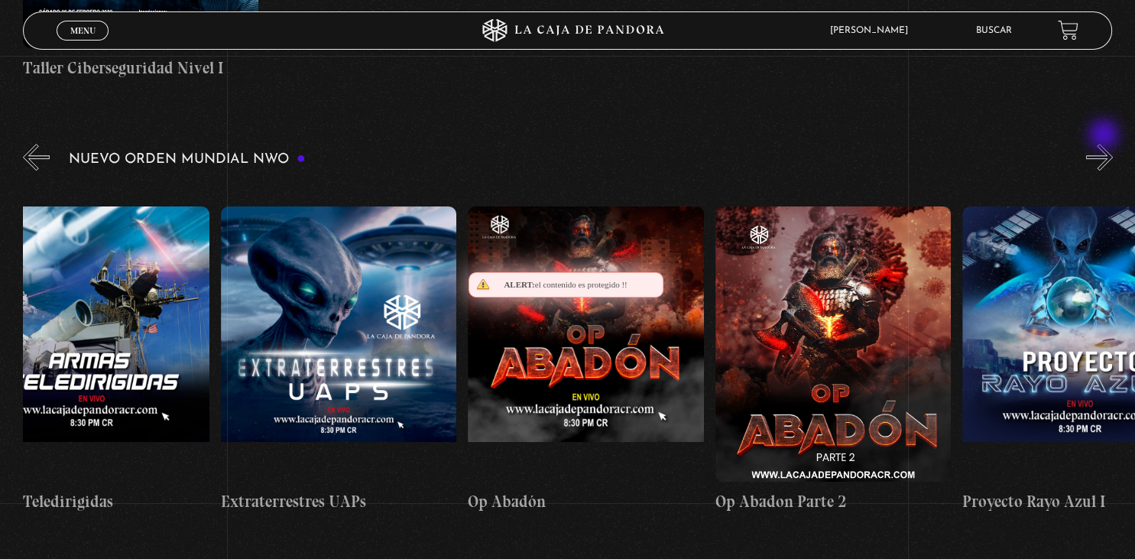
click at [1105, 144] on button "»" at bounding box center [1099, 157] width 27 height 27
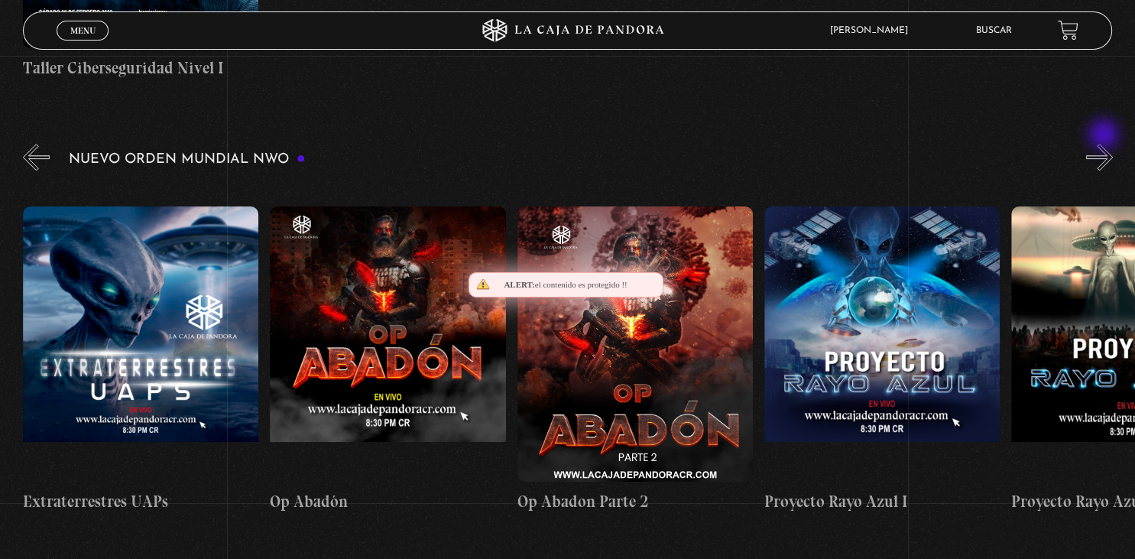
click at [1105, 144] on button "»" at bounding box center [1099, 157] width 27 height 27
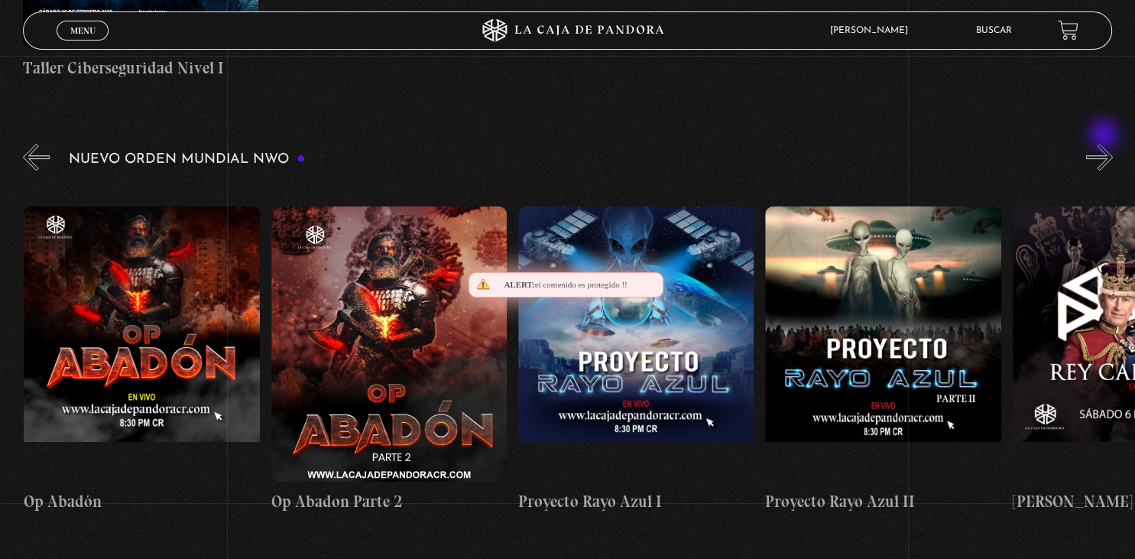
click at [1105, 144] on button "»" at bounding box center [1099, 157] width 27 height 27
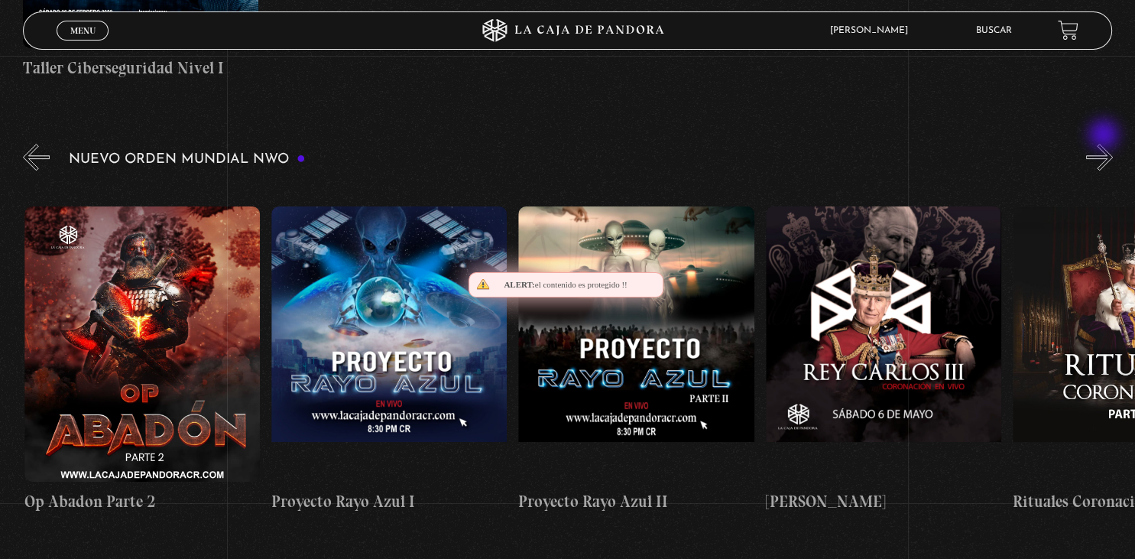
click at [1105, 144] on button "»" at bounding box center [1099, 157] width 27 height 27
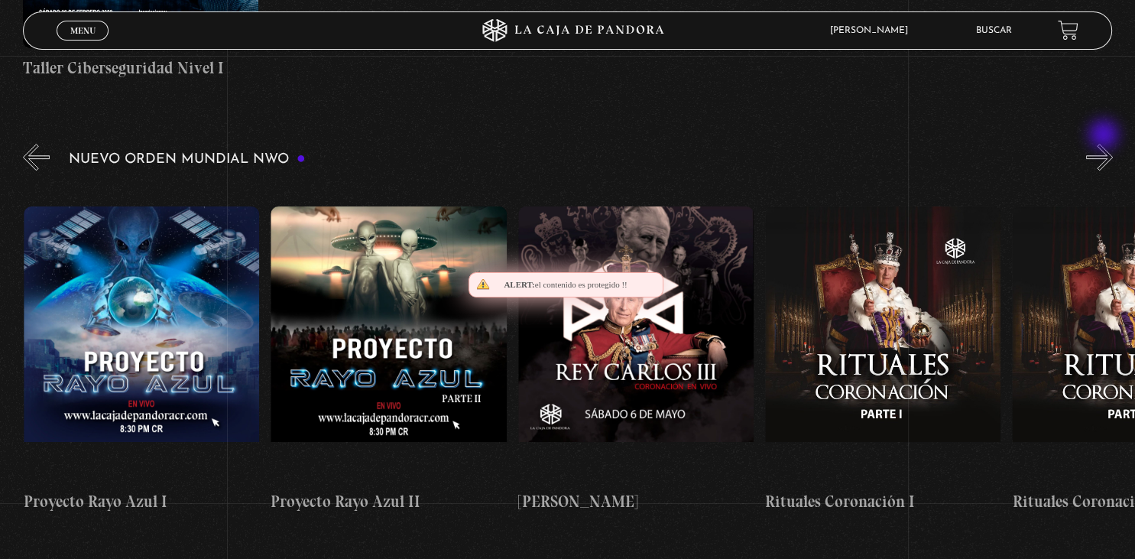
click at [1105, 144] on button "»" at bounding box center [1099, 157] width 27 height 27
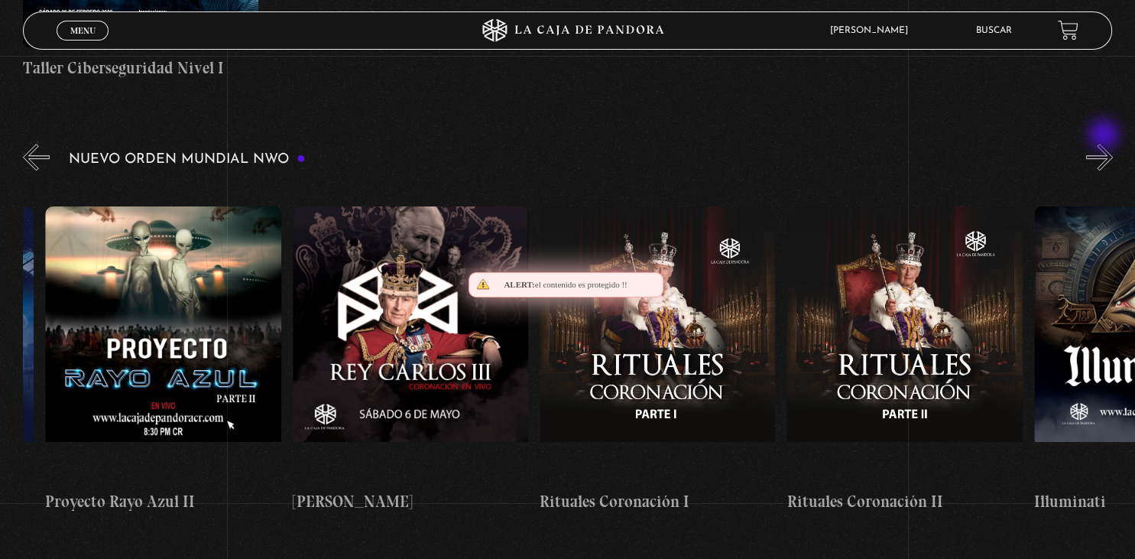
click at [1105, 144] on button "»" at bounding box center [1099, 157] width 27 height 27
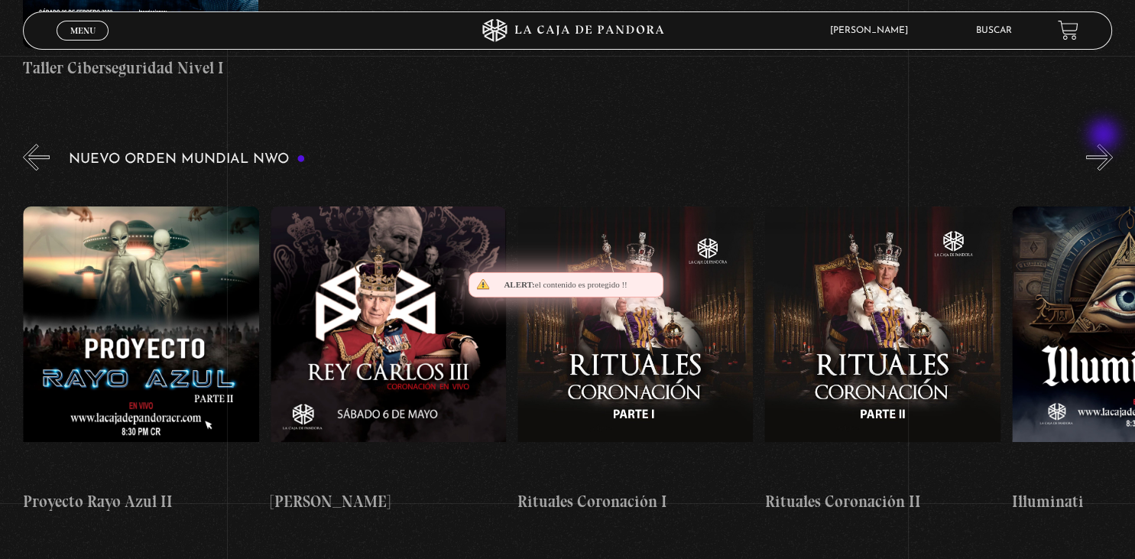
click at [1105, 144] on button "»" at bounding box center [1099, 157] width 27 height 27
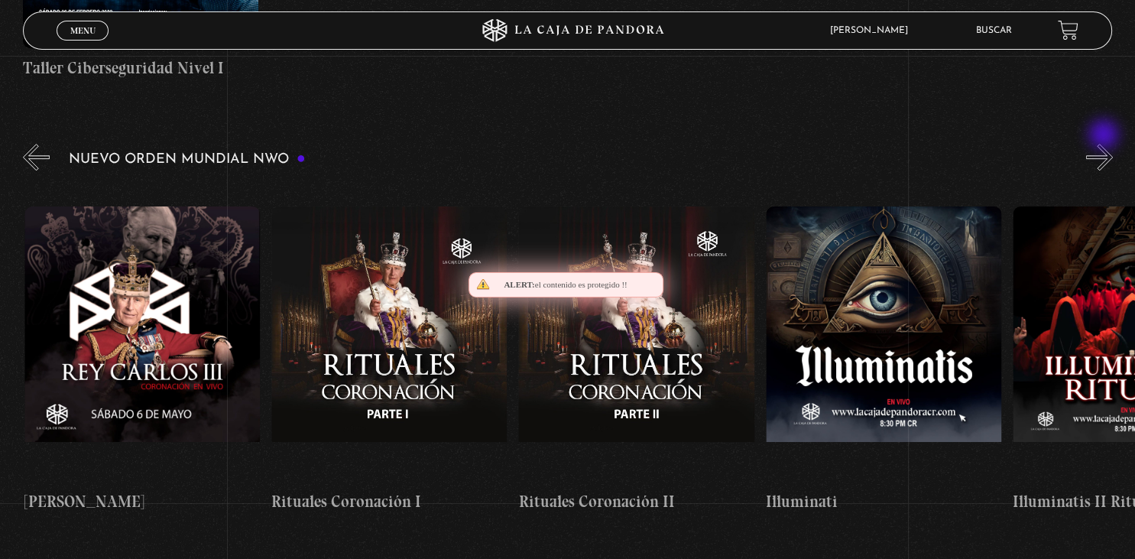
click at [1105, 144] on button "»" at bounding box center [1099, 157] width 27 height 27
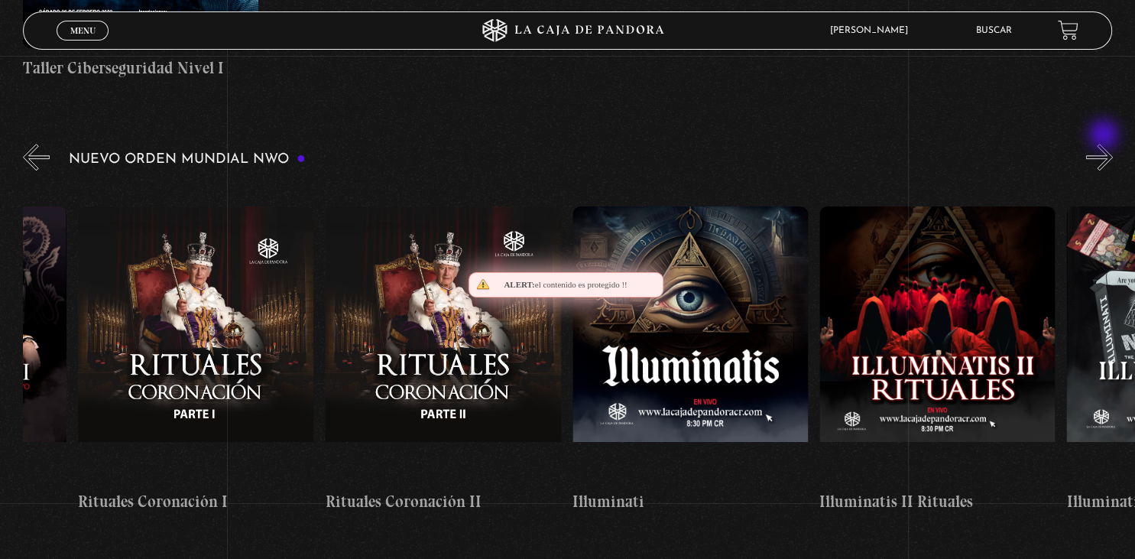
click at [1105, 144] on button "»" at bounding box center [1099, 157] width 27 height 27
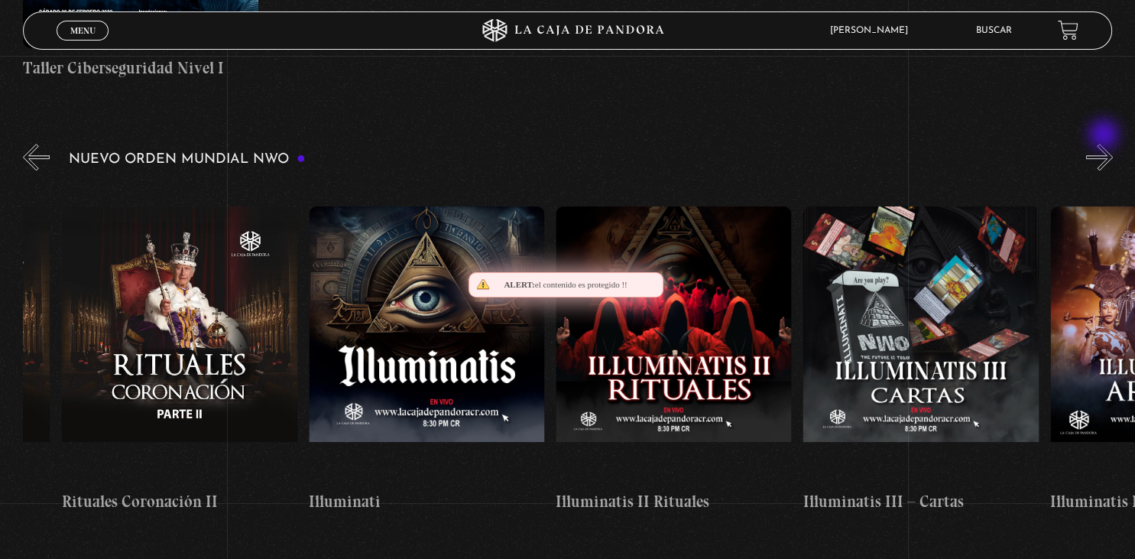
click at [1105, 144] on button "»" at bounding box center [1099, 157] width 27 height 27
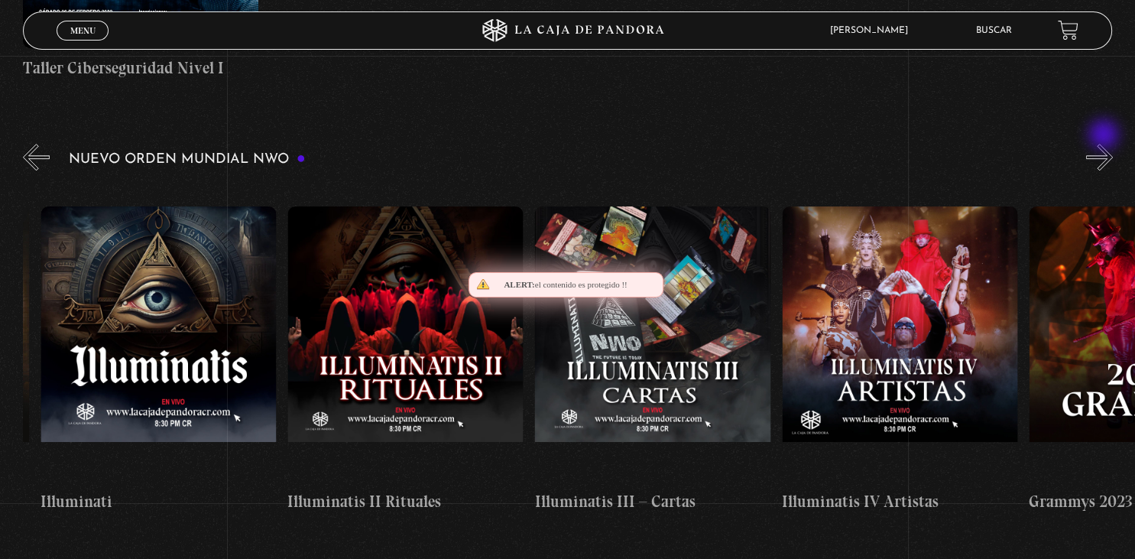
click at [1105, 144] on button "»" at bounding box center [1099, 157] width 27 height 27
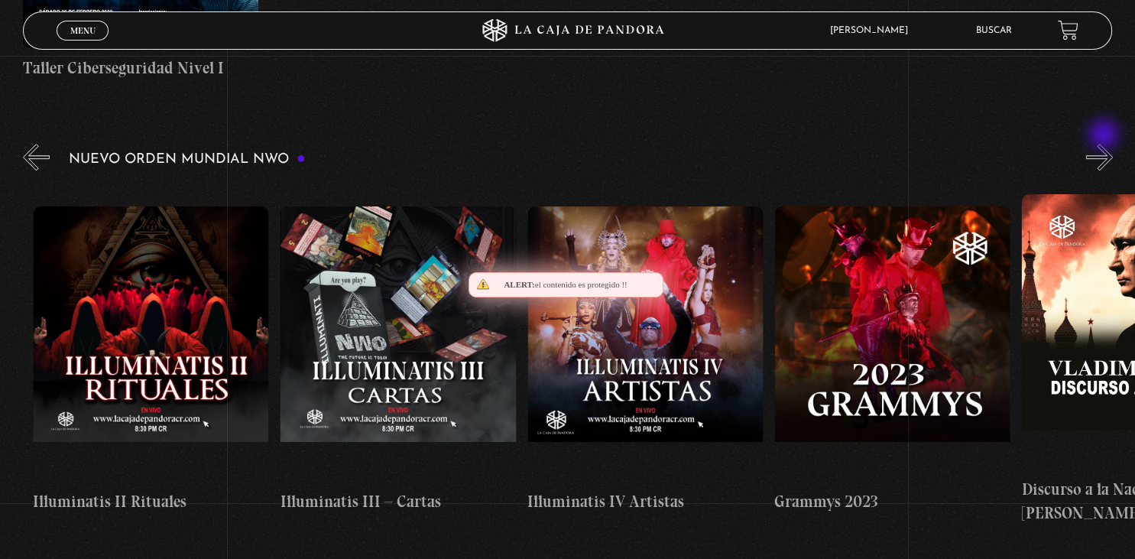
click at [1105, 144] on button "»" at bounding box center [1099, 157] width 27 height 27
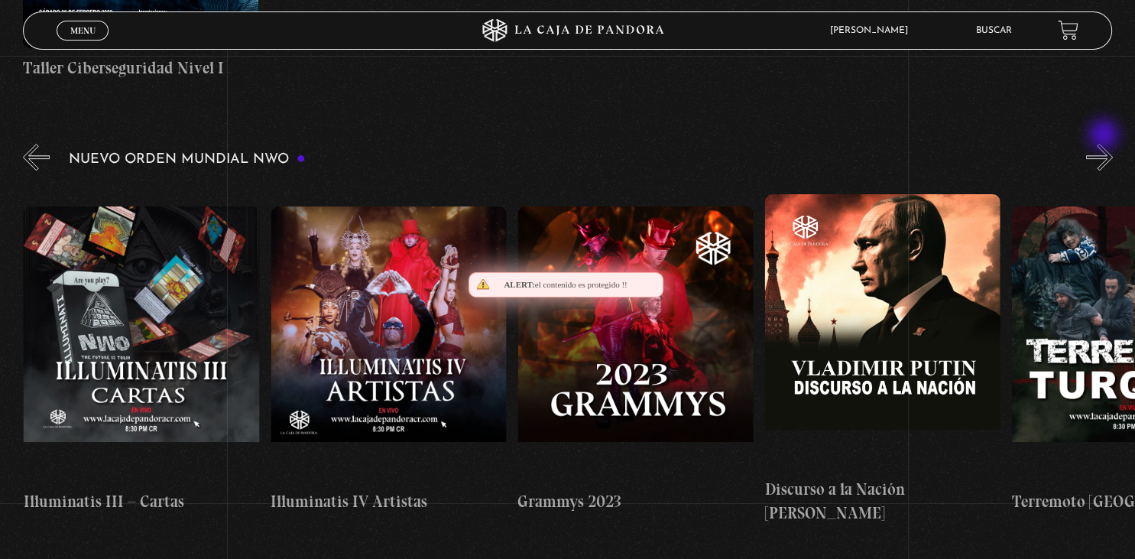
click at [1105, 144] on button "»" at bounding box center [1099, 157] width 27 height 27
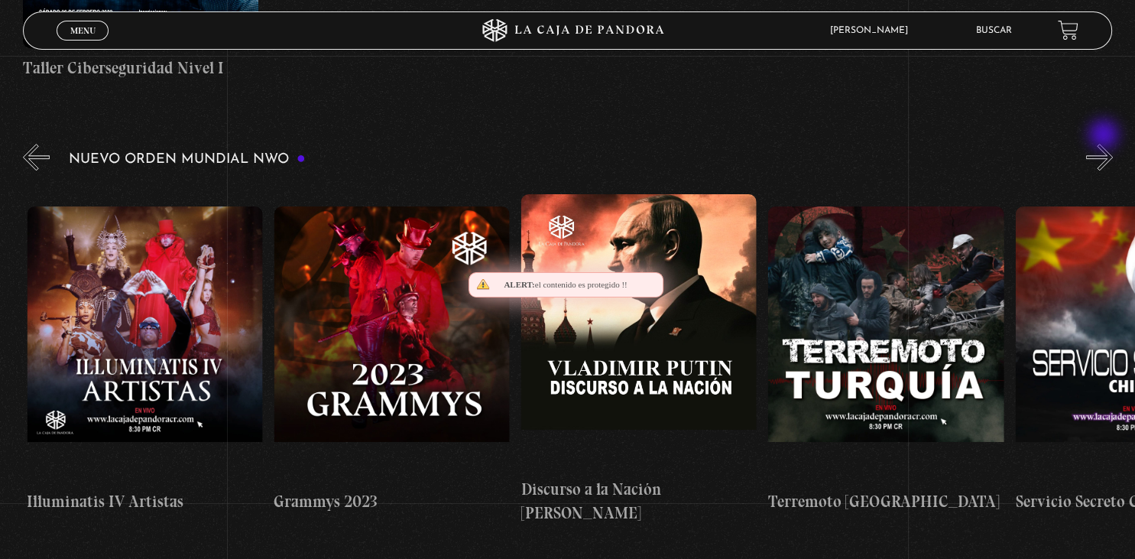
click at [1105, 144] on button "»" at bounding box center [1099, 157] width 27 height 27
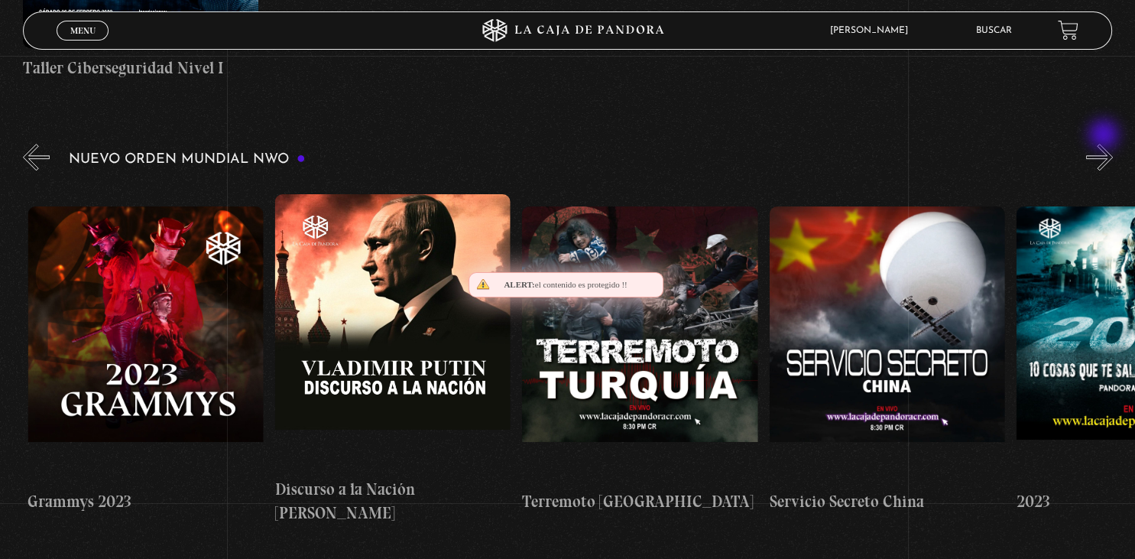
click at [1105, 144] on button "»" at bounding box center [1099, 157] width 27 height 27
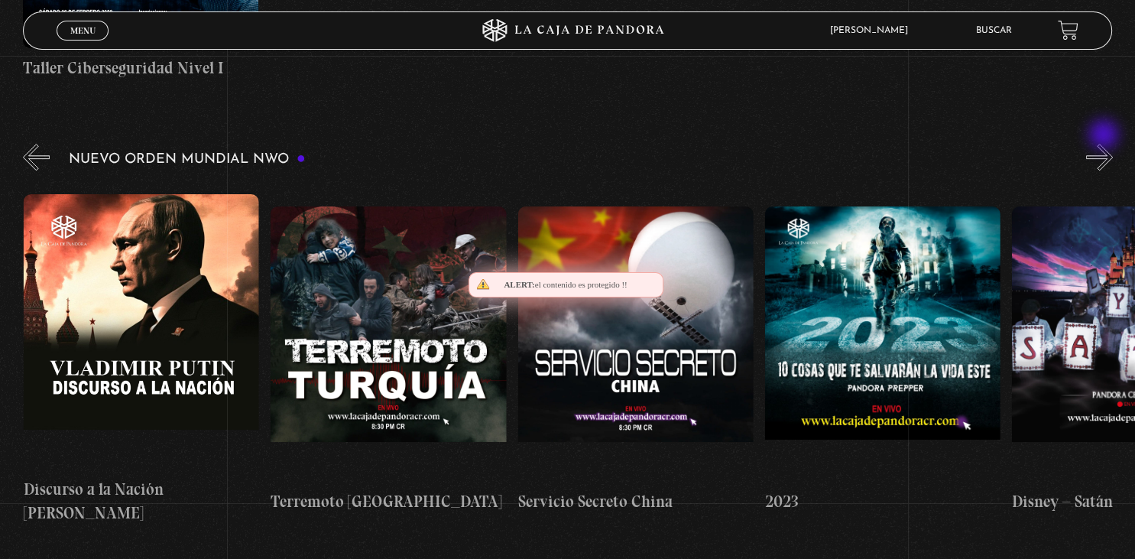
click at [1105, 144] on button "»" at bounding box center [1099, 157] width 27 height 27
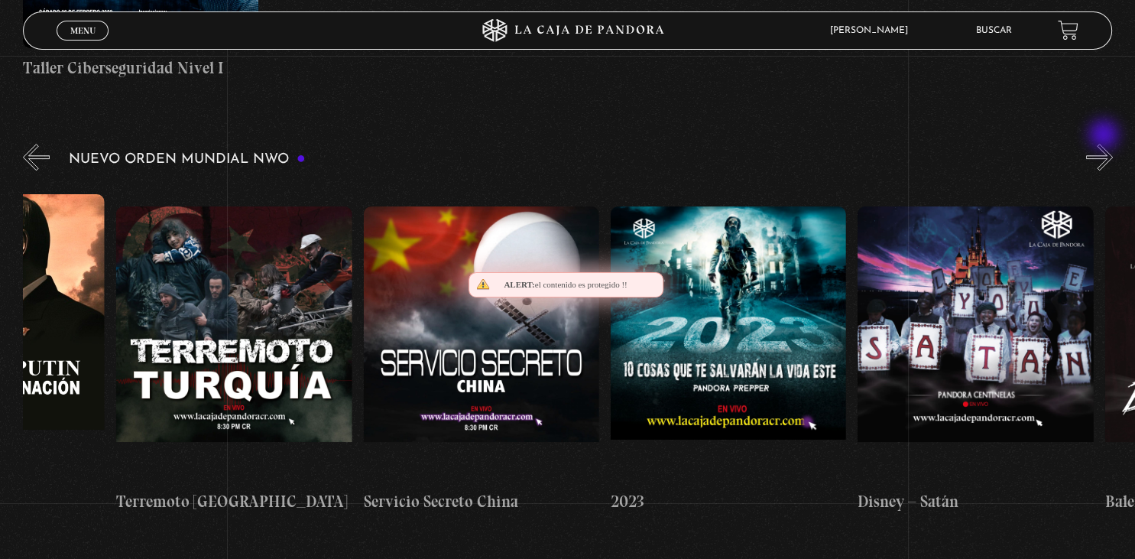
click at [1105, 144] on button "»" at bounding box center [1099, 157] width 27 height 27
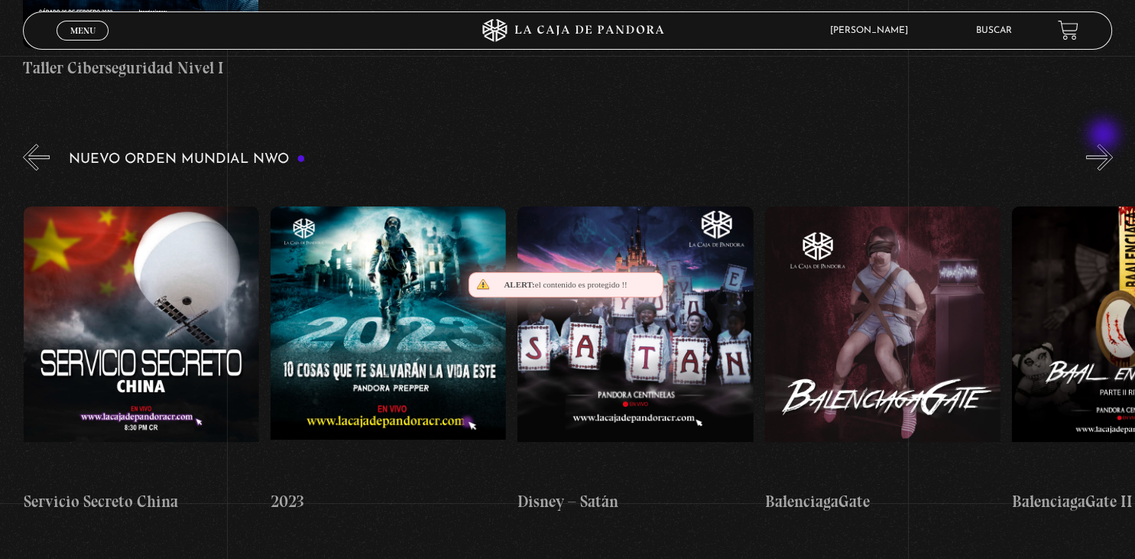
click at [1105, 144] on button "»" at bounding box center [1099, 157] width 27 height 27
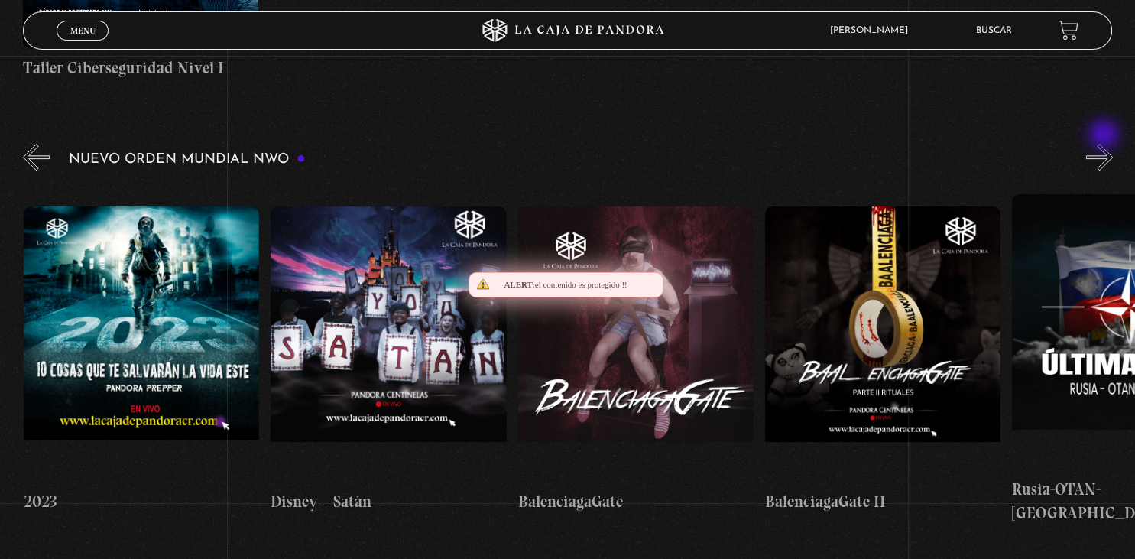
click at [1105, 144] on button "»" at bounding box center [1099, 157] width 27 height 27
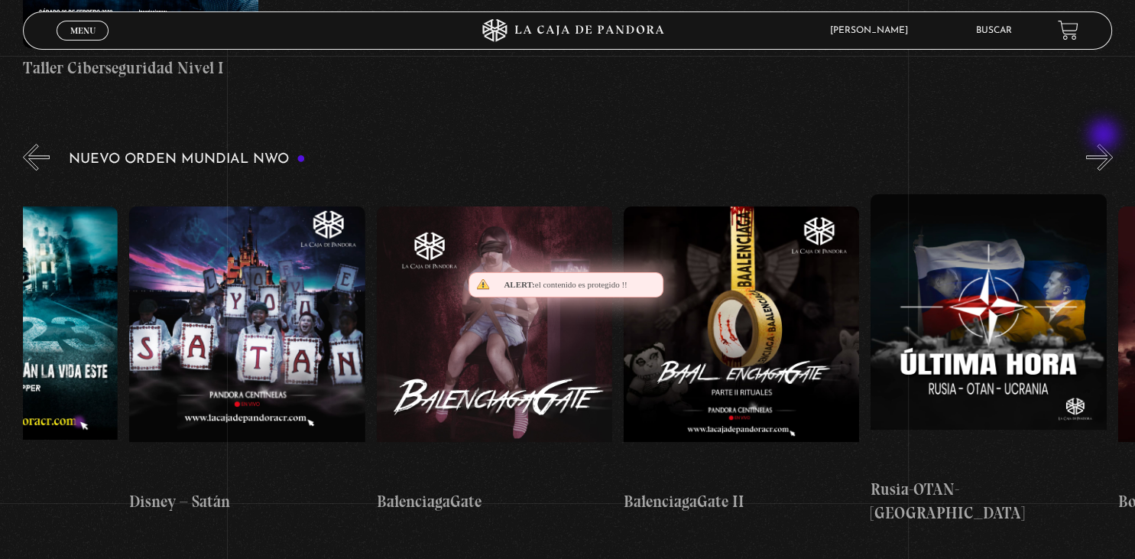
click at [1105, 144] on button "»" at bounding box center [1099, 157] width 27 height 27
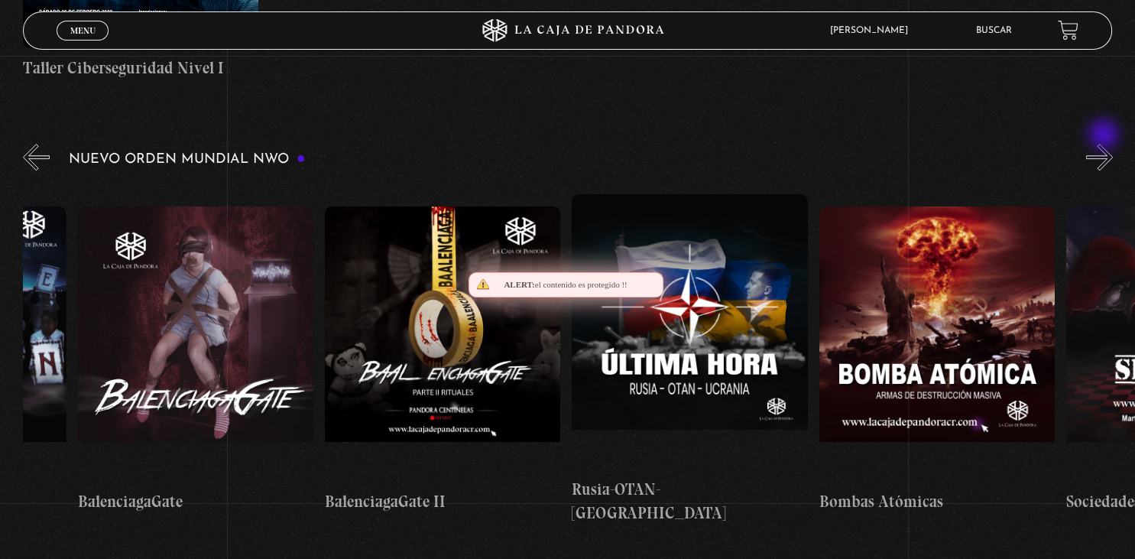
click at [1105, 144] on button "»" at bounding box center [1099, 157] width 27 height 27
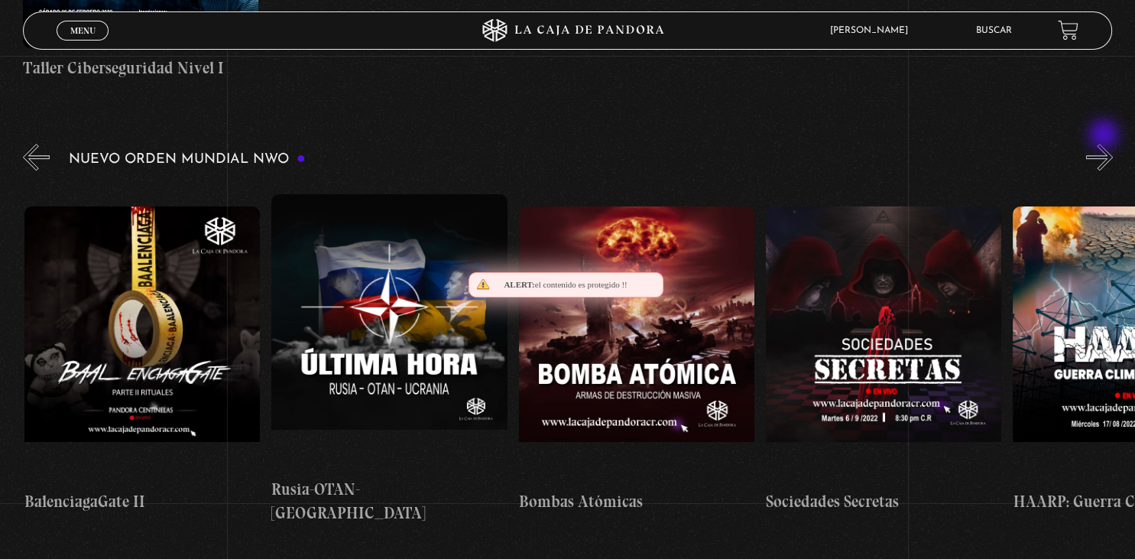
click at [1105, 144] on button "»" at bounding box center [1099, 157] width 27 height 27
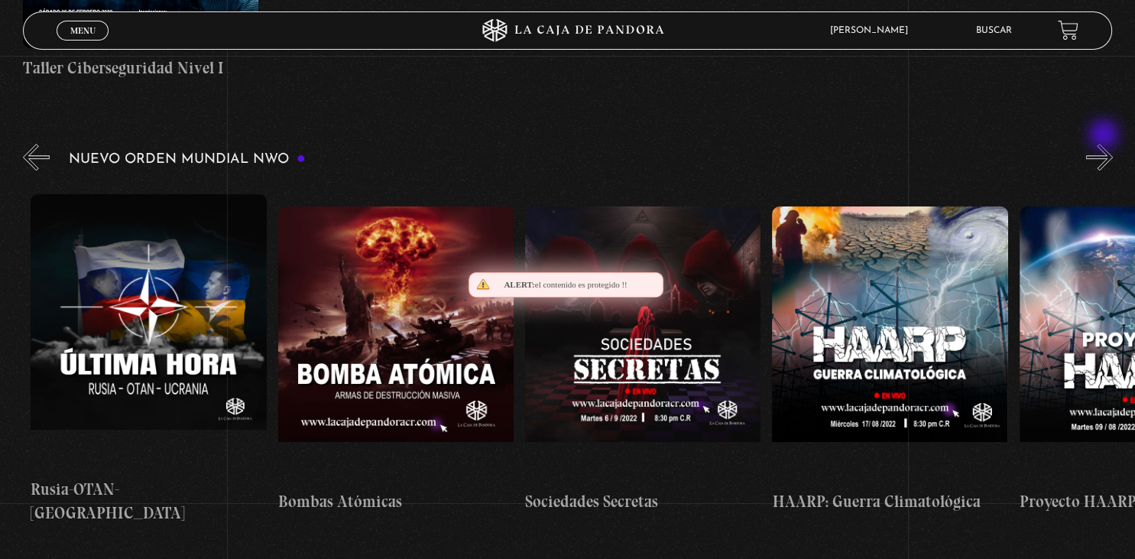
click at [1105, 144] on button "»" at bounding box center [1099, 157] width 27 height 27
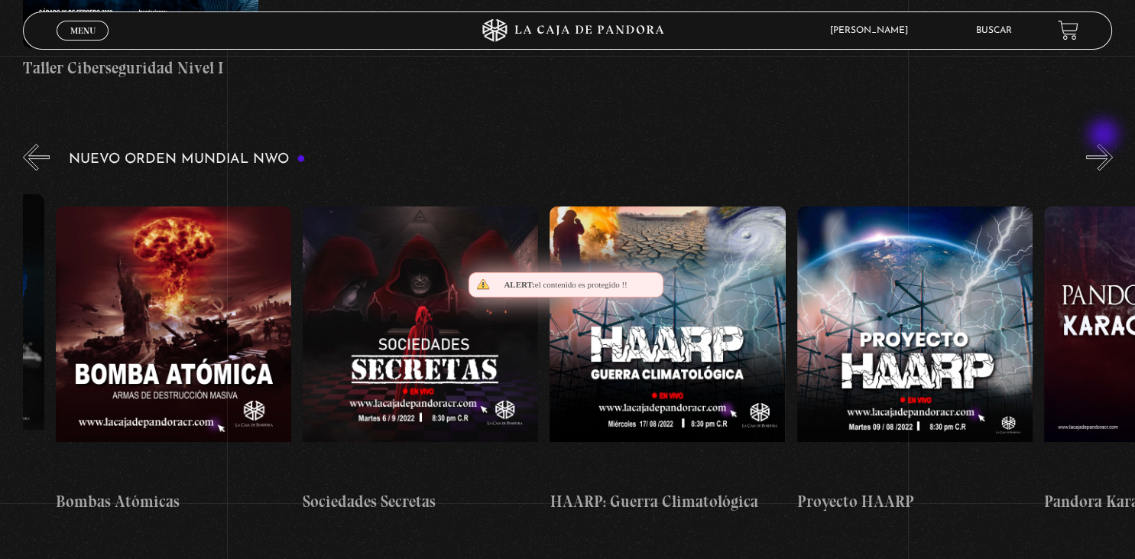
click at [1105, 144] on button "»" at bounding box center [1099, 157] width 27 height 27
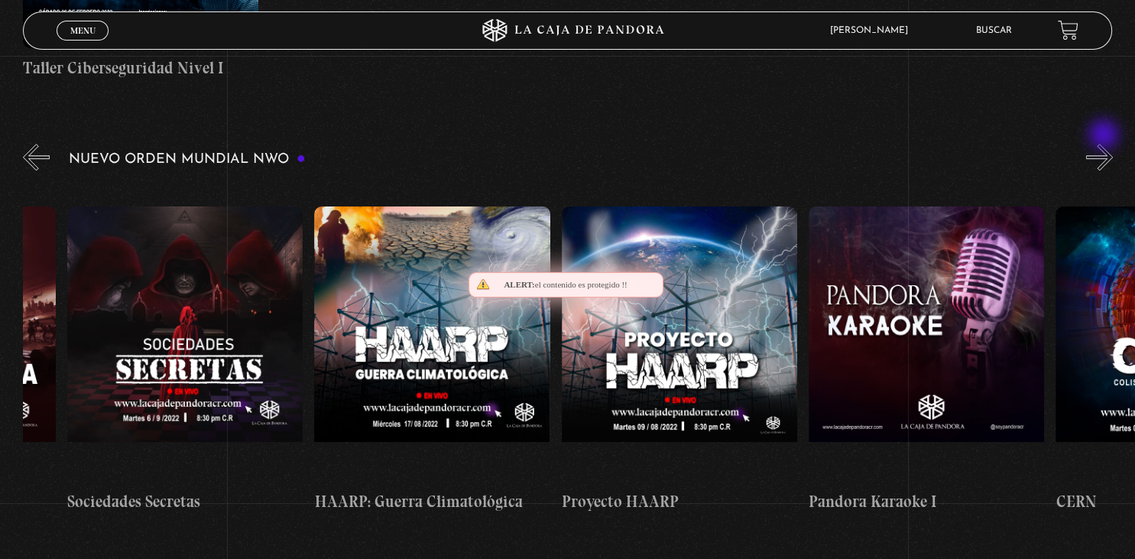
click at [1105, 144] on button "»" at bounding box center [1099, 157] width 27 height 27
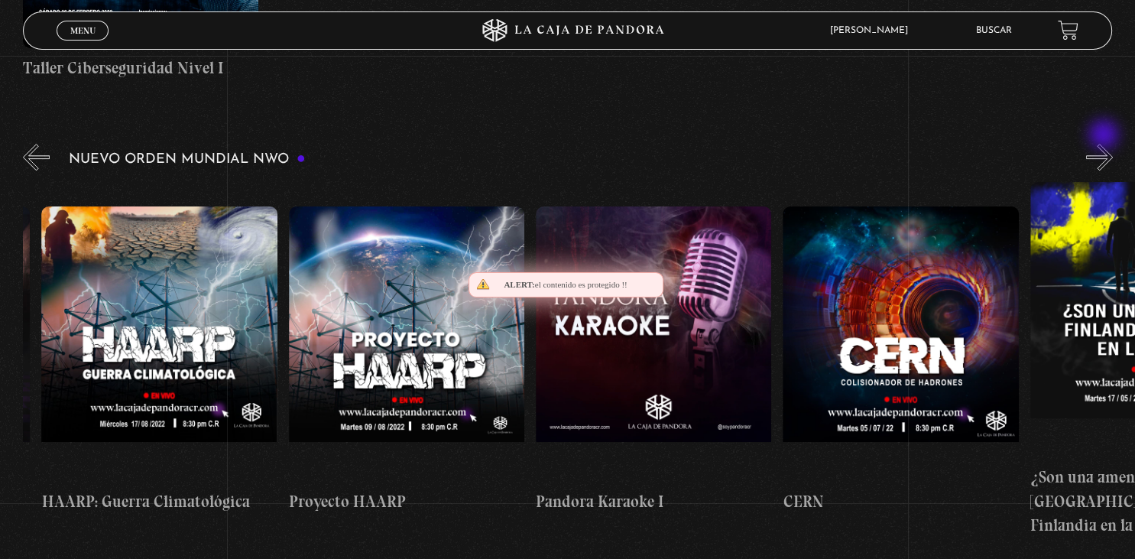
click at [1105, 144] on button "»" at bounding box center [1099, 157] width 27 height 27
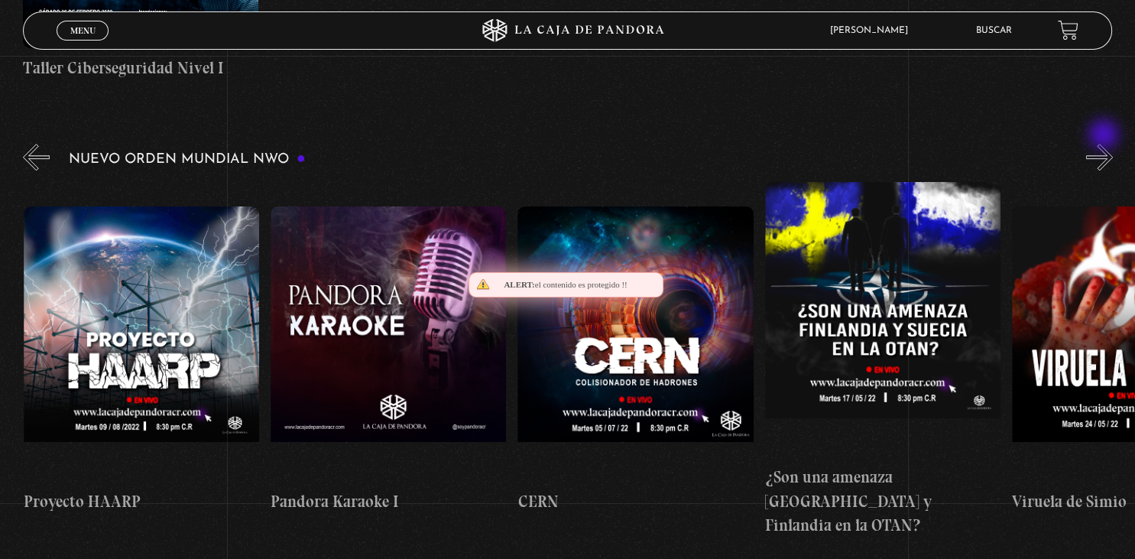
click at [1105, 144] on button "»" at bounding box center [1099, 157] width 27 height 27
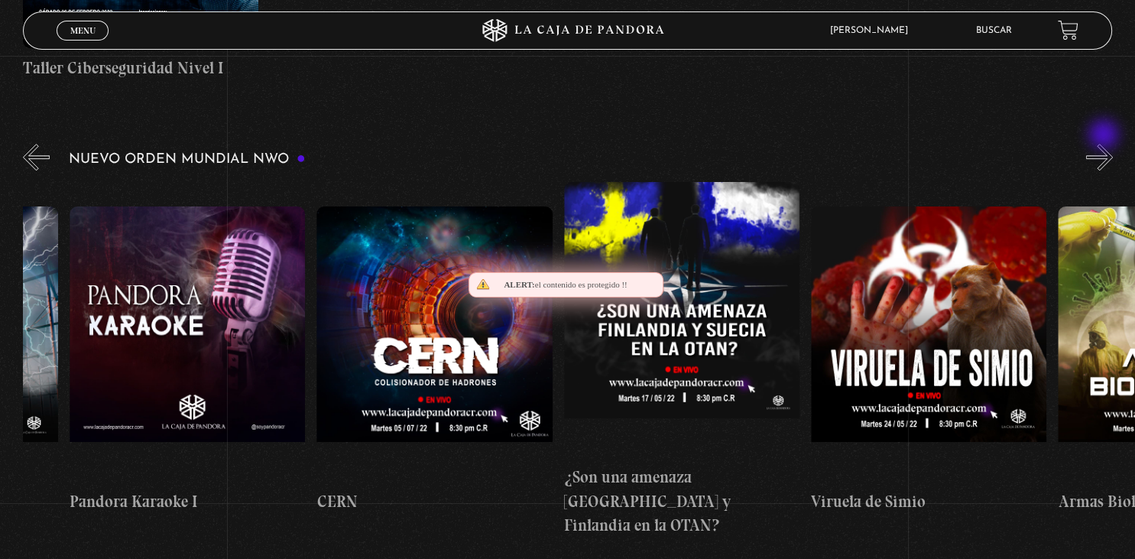
click at [1105, 144] on button "»" at bounding box center [1099, 157] width 27 height 27
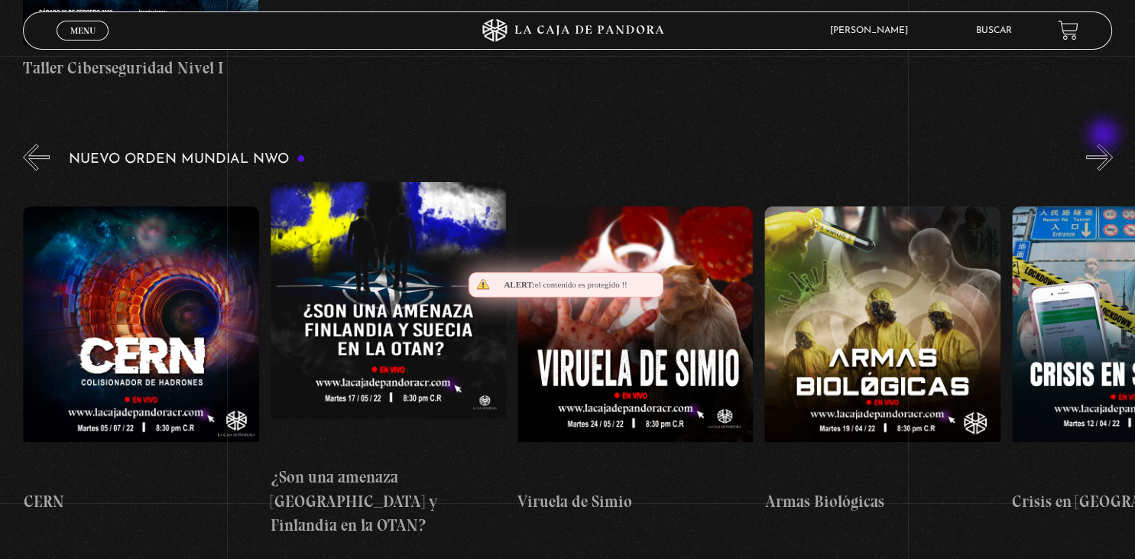
click at [1105, 144] on button "»" at bounding box center [1099, 157] width 27 height 27
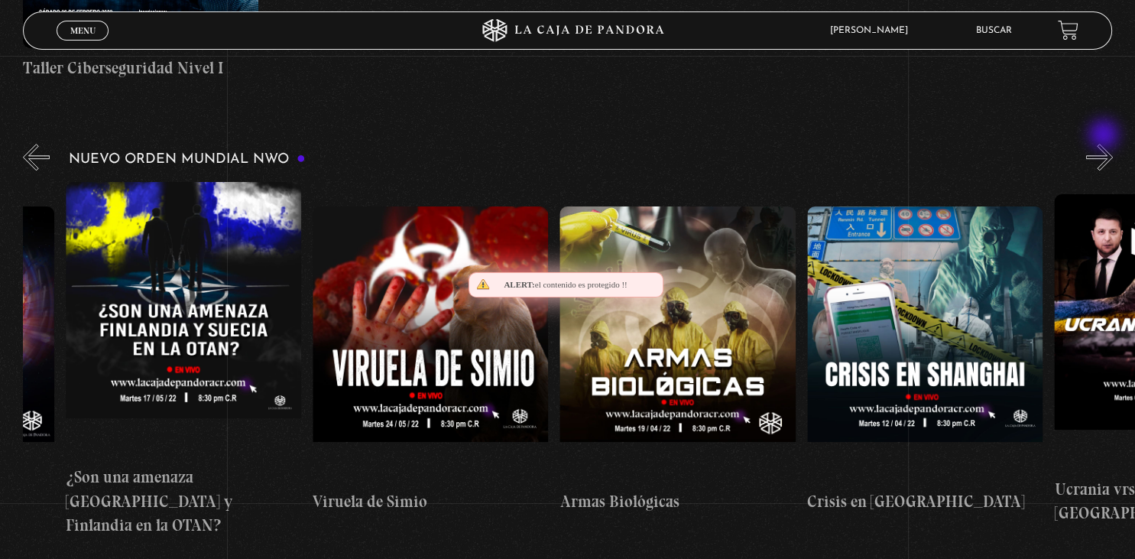
click at [1105, 144] on button "»" at bounding box center [1099, 157] width 27 height 27
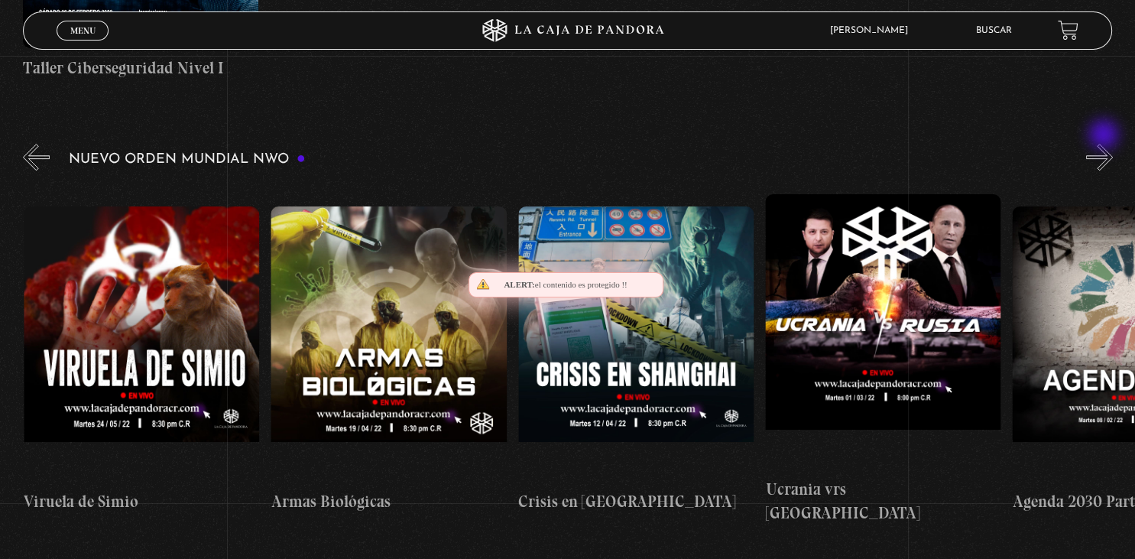
click at [1105, 144] on button "»" at bounding box center [1099, 157] width 27 height 27
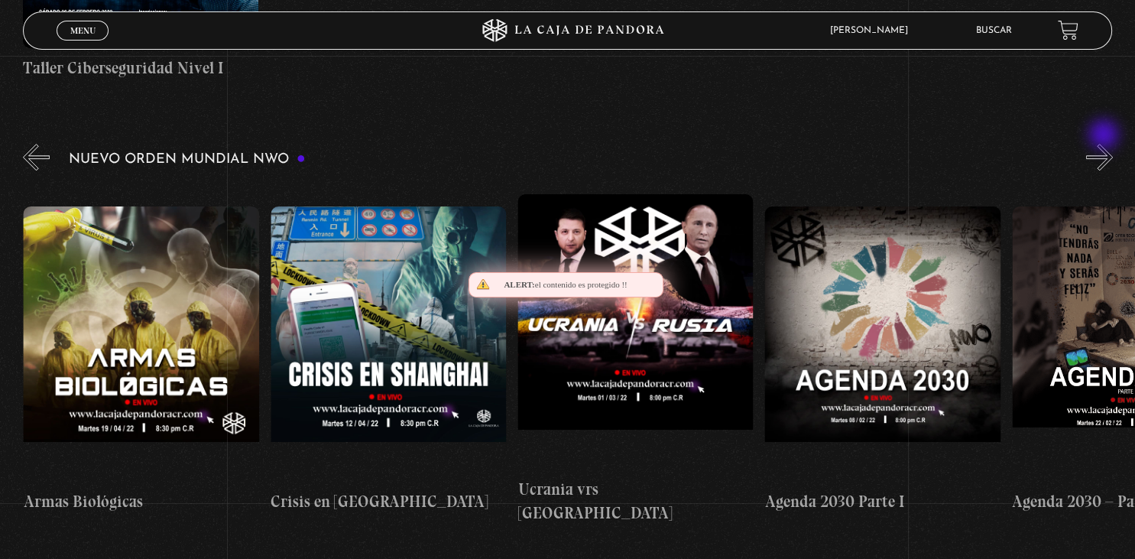
click at [1105, 144] on button "»" at bounding box center [1099, 157] width 27 height 27
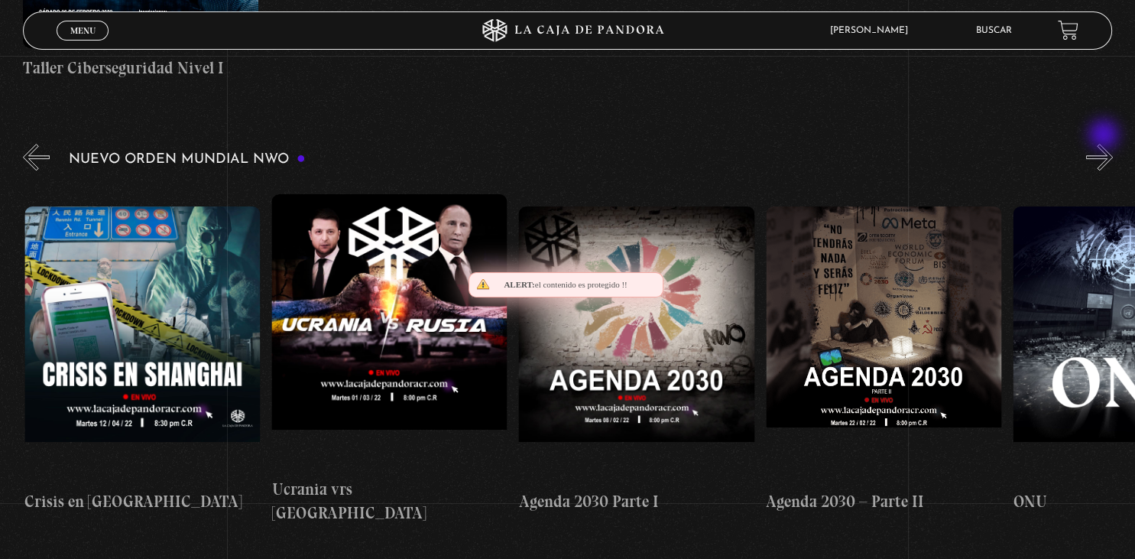
click at [1105, 144] on button "»" at bounding box center [1099, 157] width 27 height 27
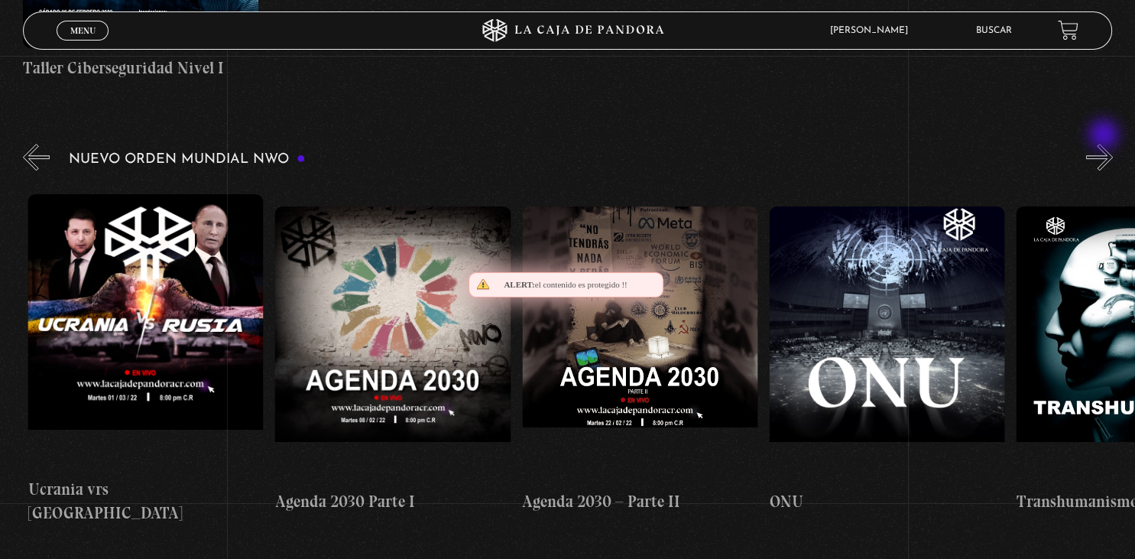
click at [1105, 144] on button "»" at bounding box center [1099, 157] width 27 height 27
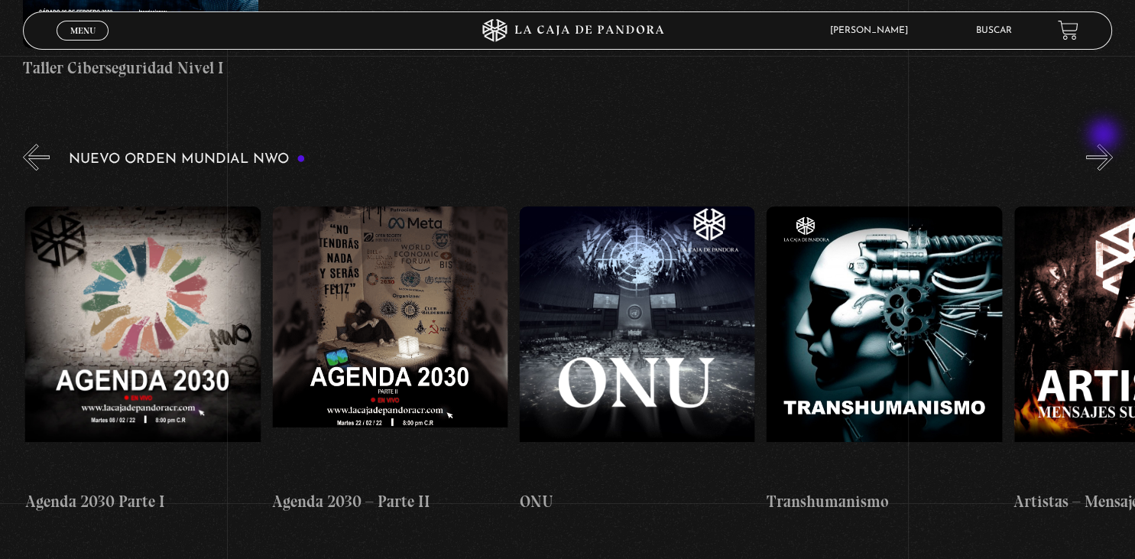
click at [1105, 144] on button "»" at bounding box center [1099, 157] width 27 height 27
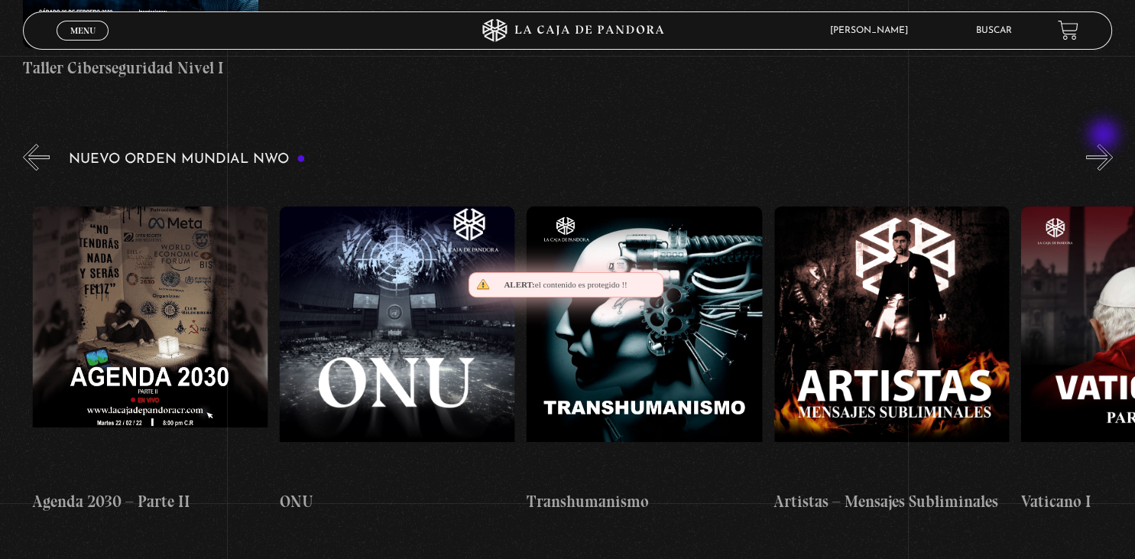
click at [1105, 144] on button "»" at bounding box center [1099, 157] width 27 height 27
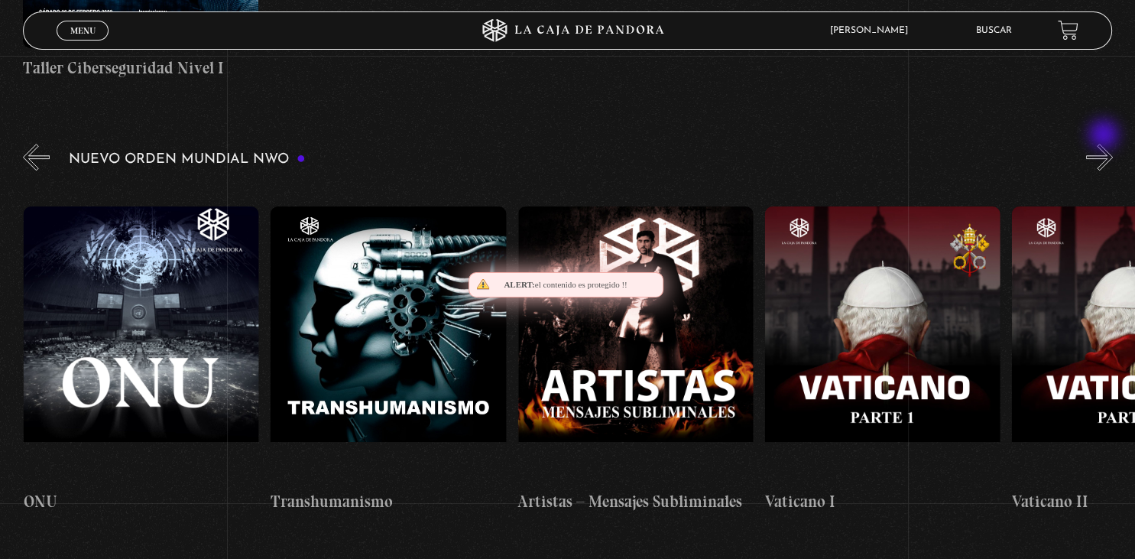
click at [1105, 144] on button "»" at bounding box center [1099, 157] width 27 height 27
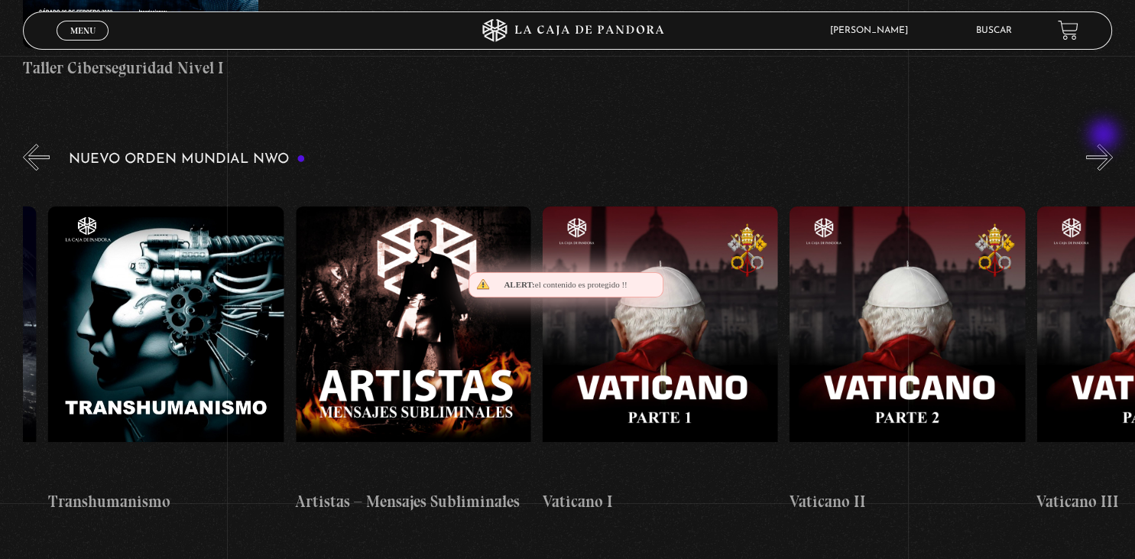
click at [1105, 144] on button "»" at bounding box center [1099, 157] width 27 height 27
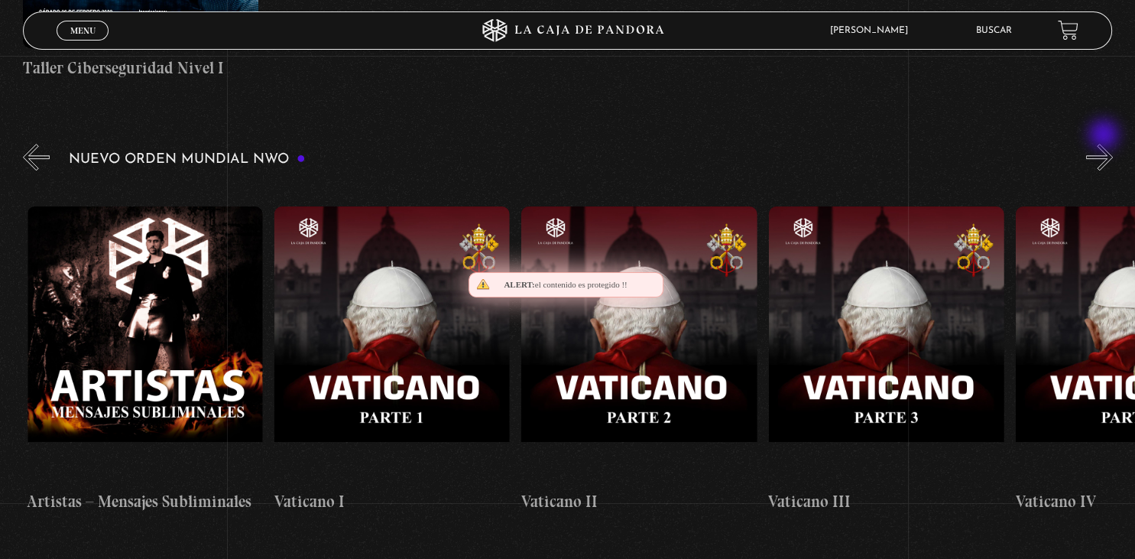
click at [1105, 144] on button "»" at bounding box center [1099, 157] width 27 height 27
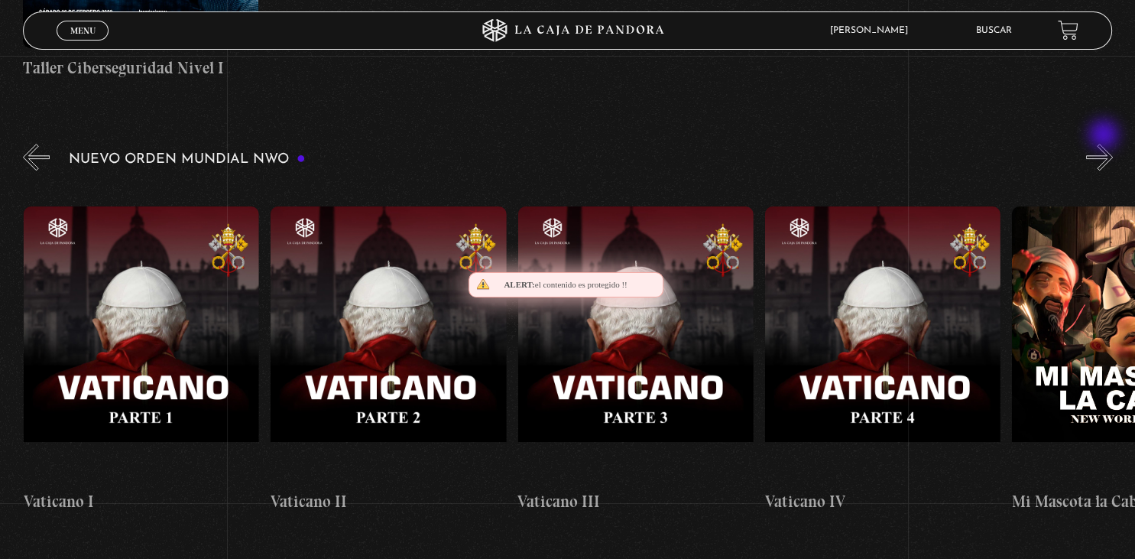
scroll to position [0, 15321]
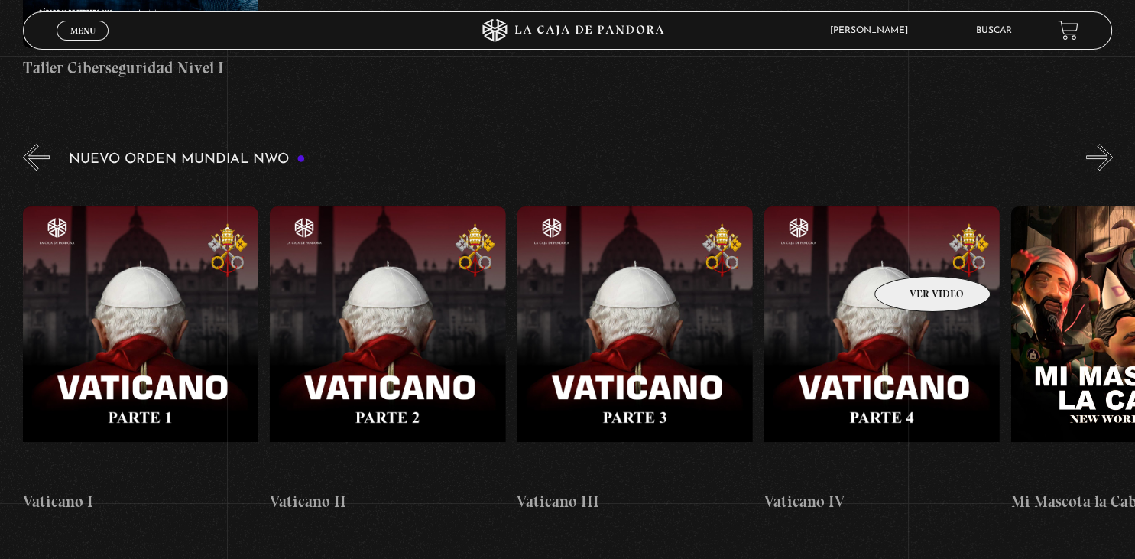
click at [913, 253] on figure at bounding box center [881, 343] width 235 height 275
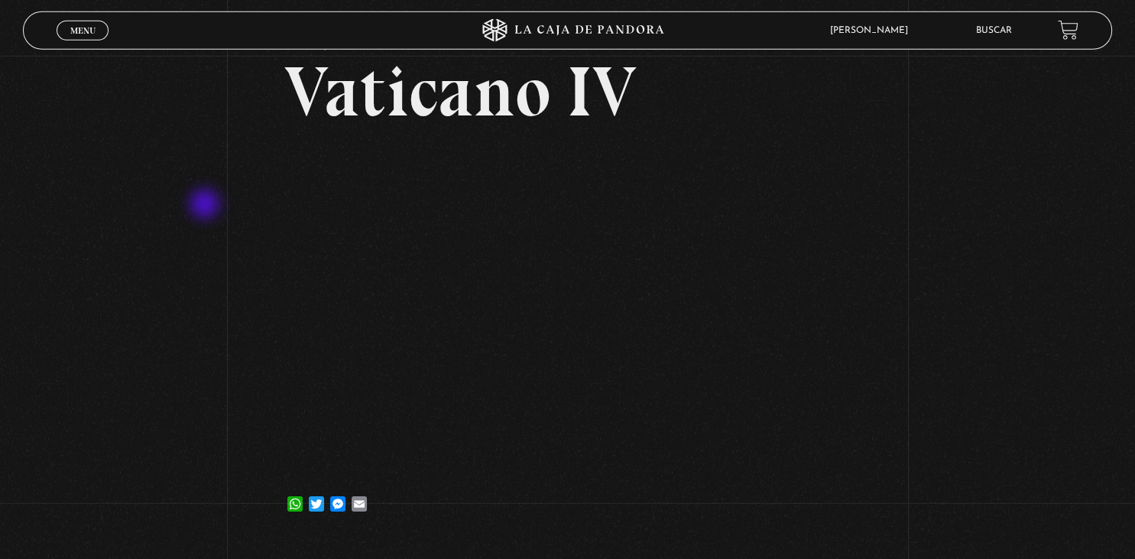
scroll to position [83, 0]
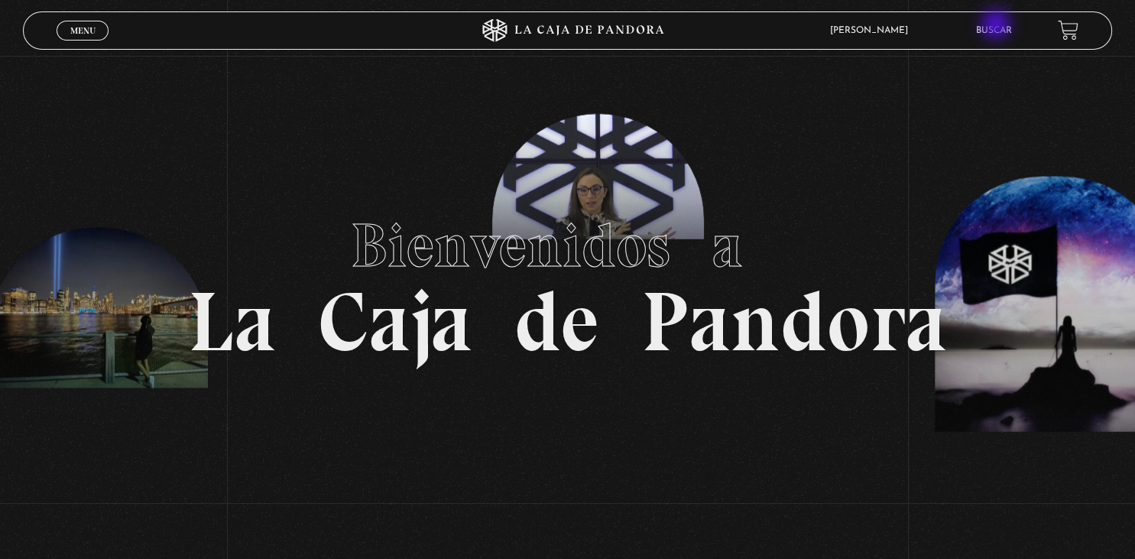
click at [997, 26] on li "Buscar" at bounding box center [994, 30] width 36 height 24
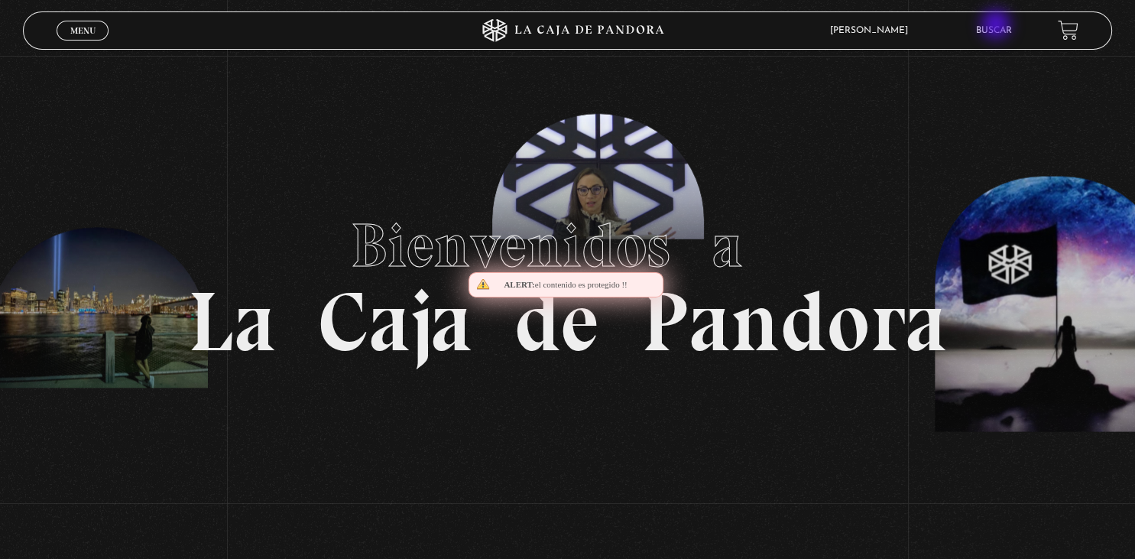
click at [997, 26] on li "Buscar" at bounding box center [994, 30] width 36 height 24
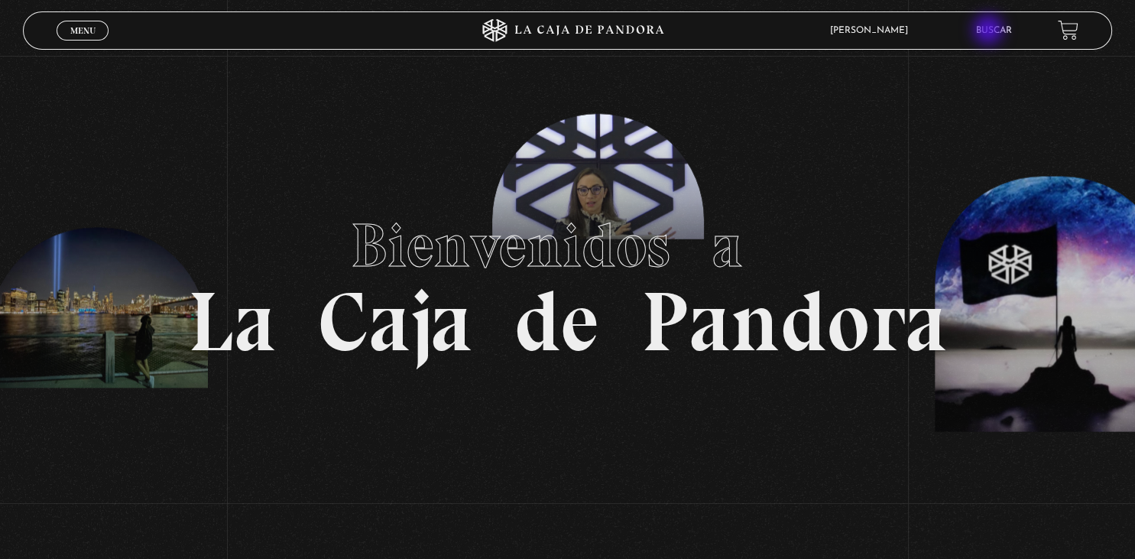
click at [990, 31] on link "Buscar" at bounding box center [994, 30] width 36 height 9
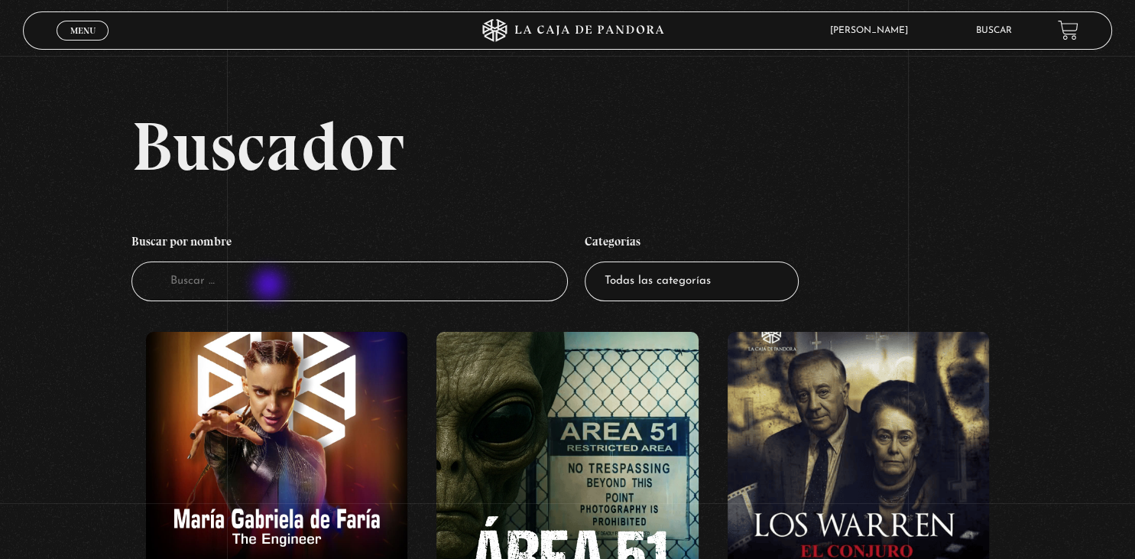
click at [271, 286] on input "Buscador" at bounding box center [349, 281] width 436 height 41
type input "vaticano"
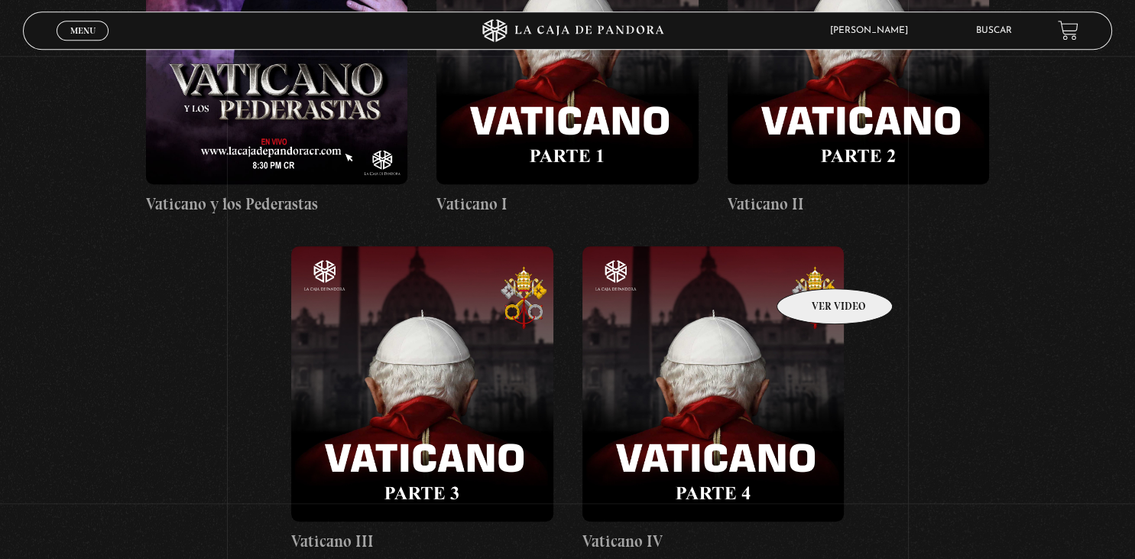
scroll to position [1124, 0]
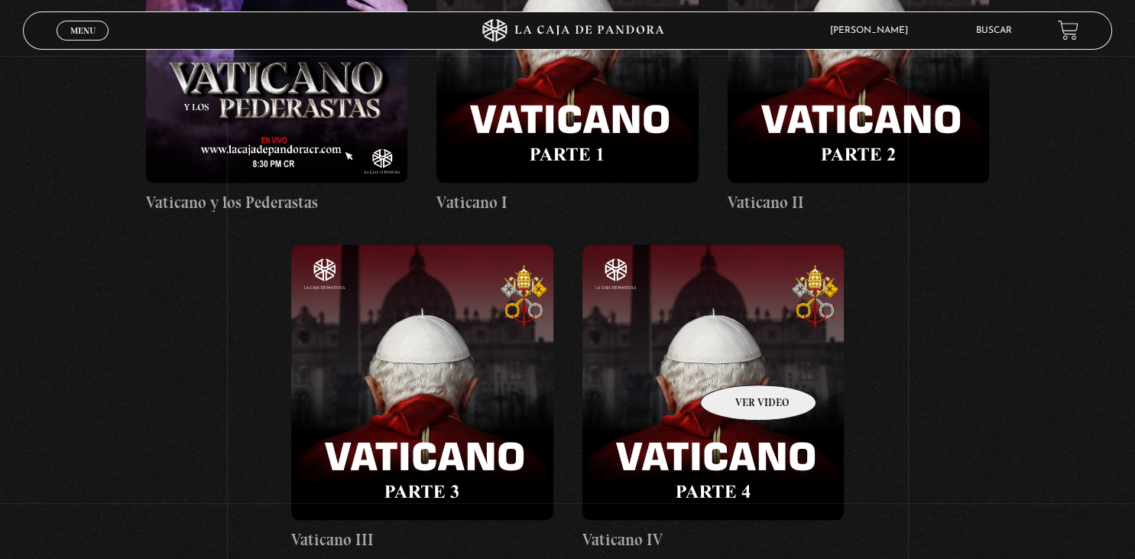
click at [738, 362] on figure at bounding box center [712, 382] width 261 height 275
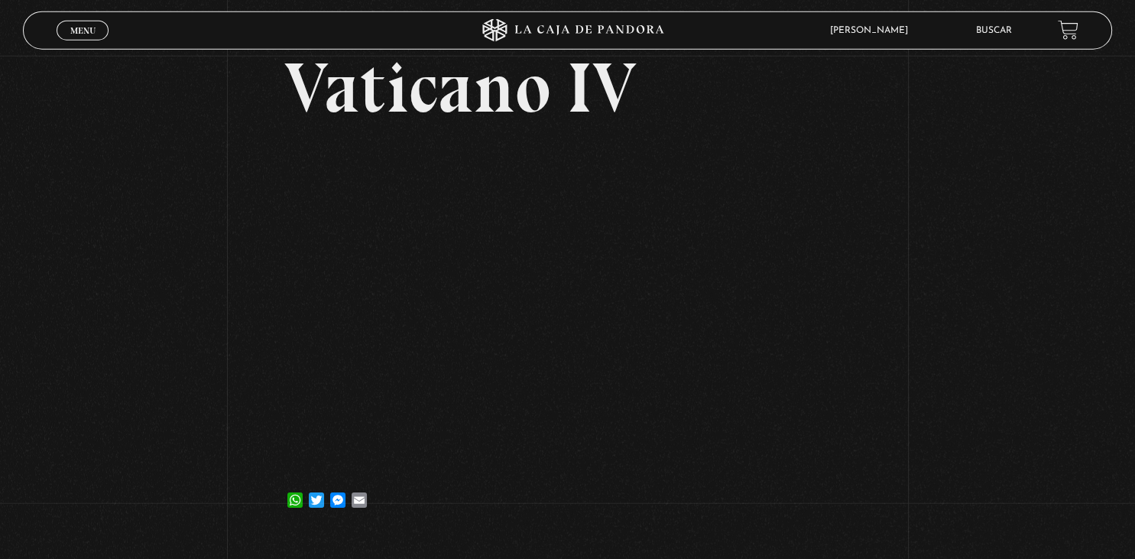
scroll to position [79, 0]
